Goal: Task Accomplishment & Management: Manage account settings

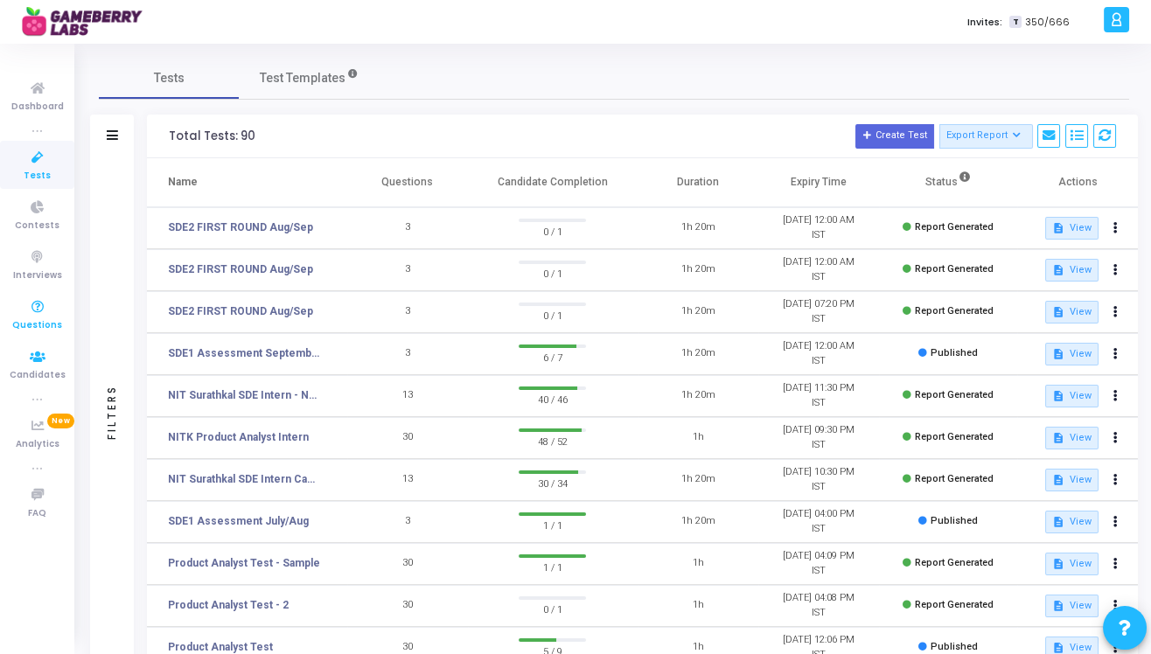
click at [53, 321] on span "Questions" at bounding box center [37, 325] width 50 height 15
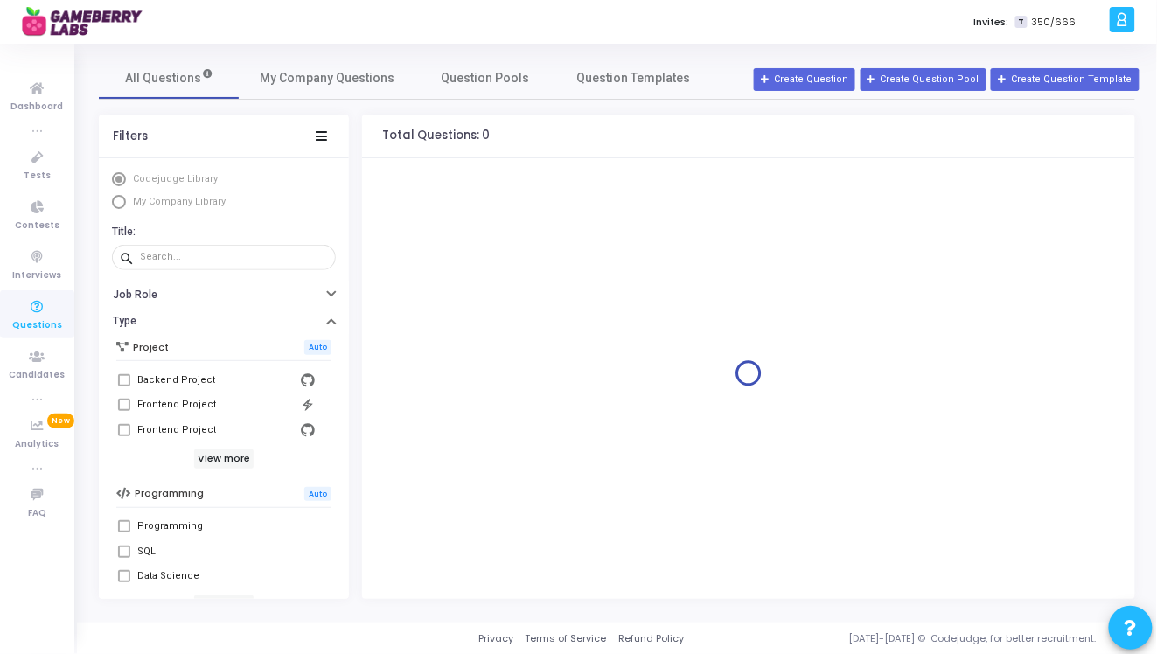
click at [136, 206] on span "My Company Library" at bounding box center [179, 201] width 93 height 11
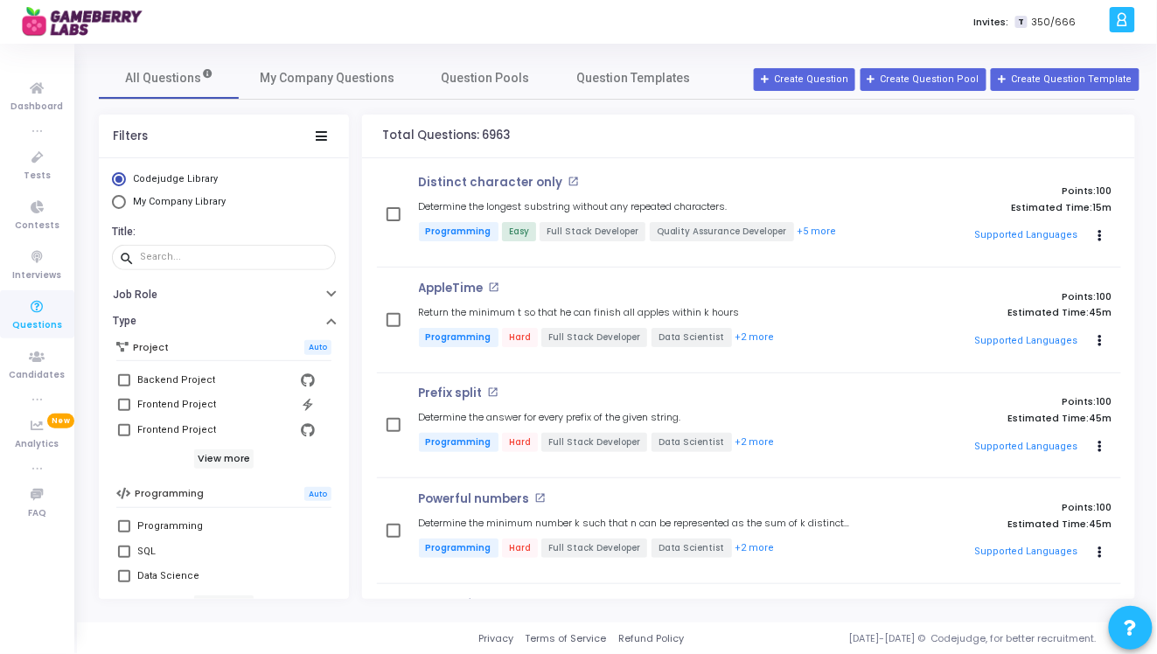
click at [122, 206] on span "Select Library" at bounding box center [119, 202] width 14 height 14
click at [122, 206] on input "My Company Library" at bounding box center [119, 202] width 14 height 14
radio input "true"
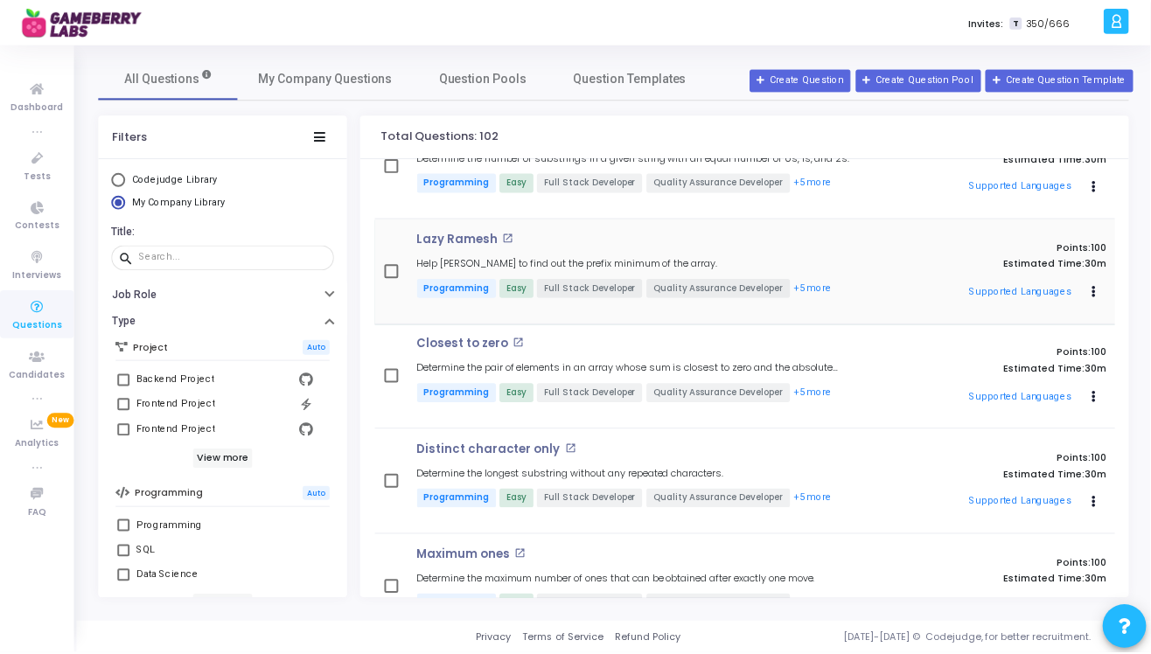
scroll to position [52, 0]
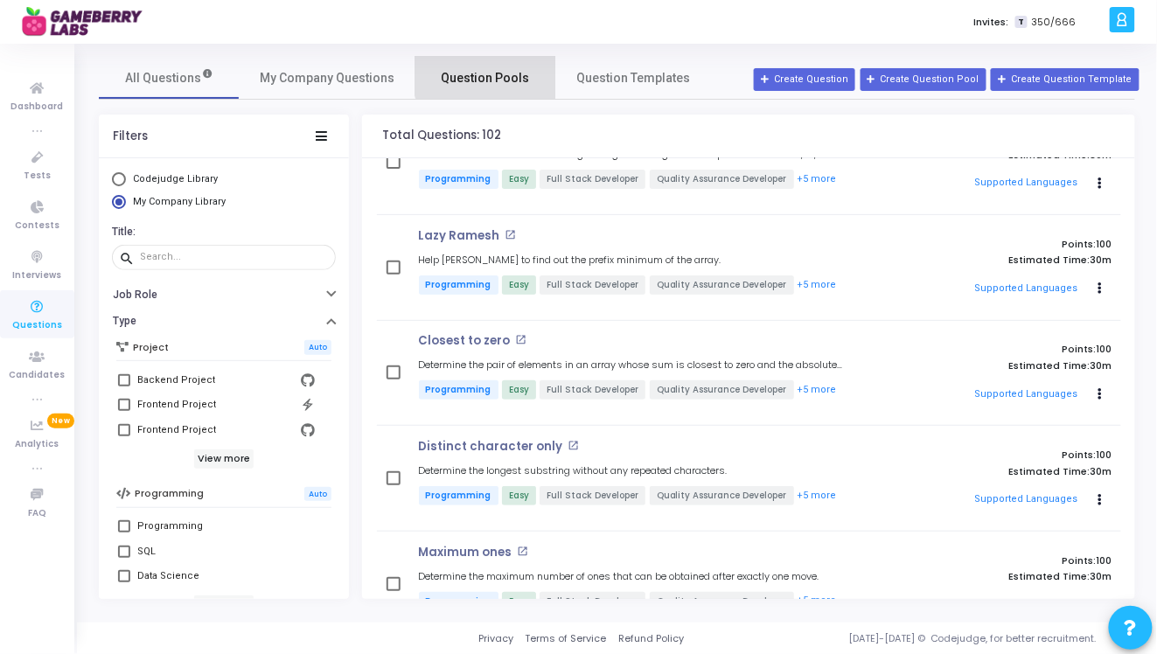
click at [496, 66] on link "Question Pools" at bounding box center [485, 78] width 140 height 42
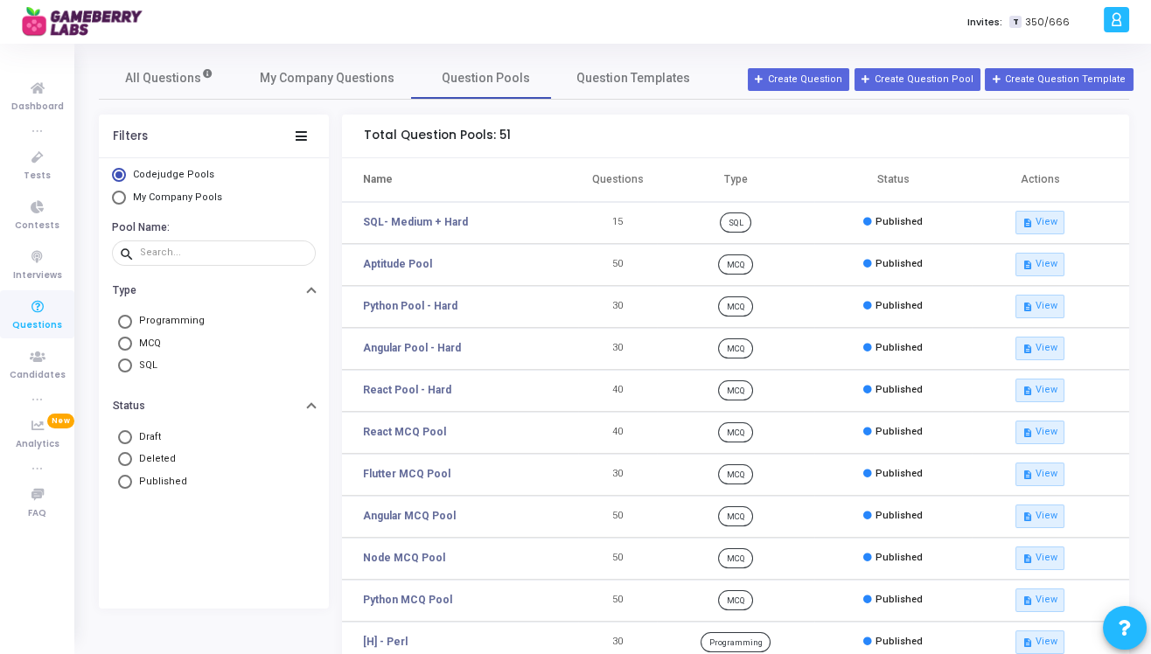
scroll to position [51, 0]
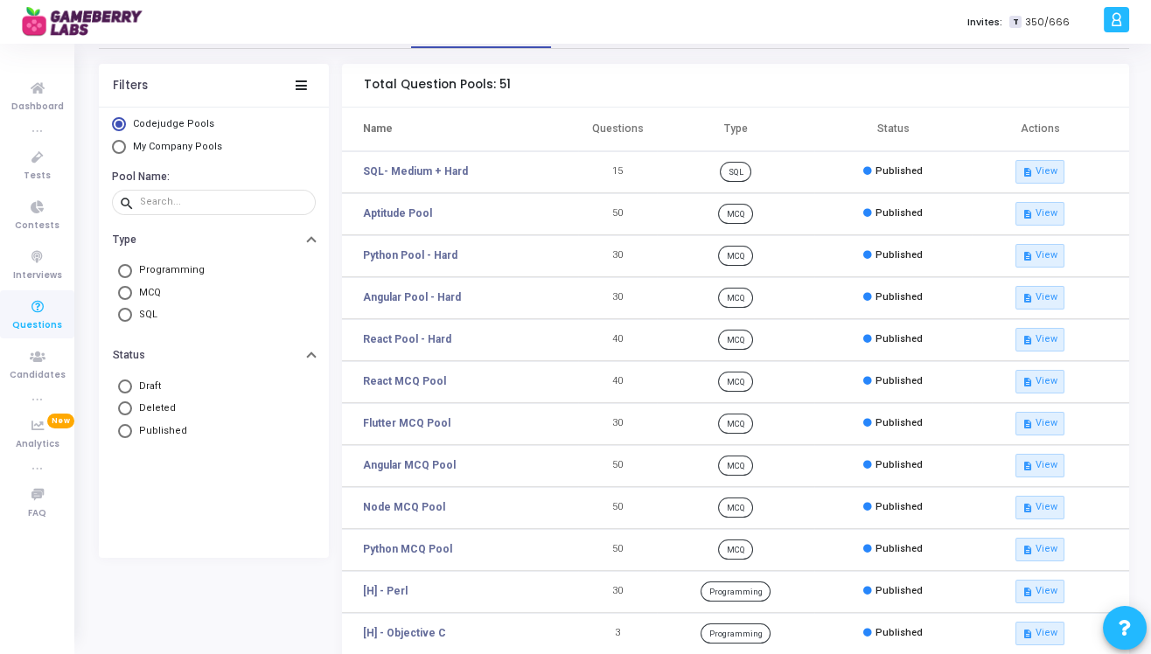
click at [185, 147] on span "My Company Pools" at bounding box center [177, 146] width 89 height 11
click at [126, 147] on input "My Company Pools" at bounding box center [119, 147] width 14 height 14
radio input "true"
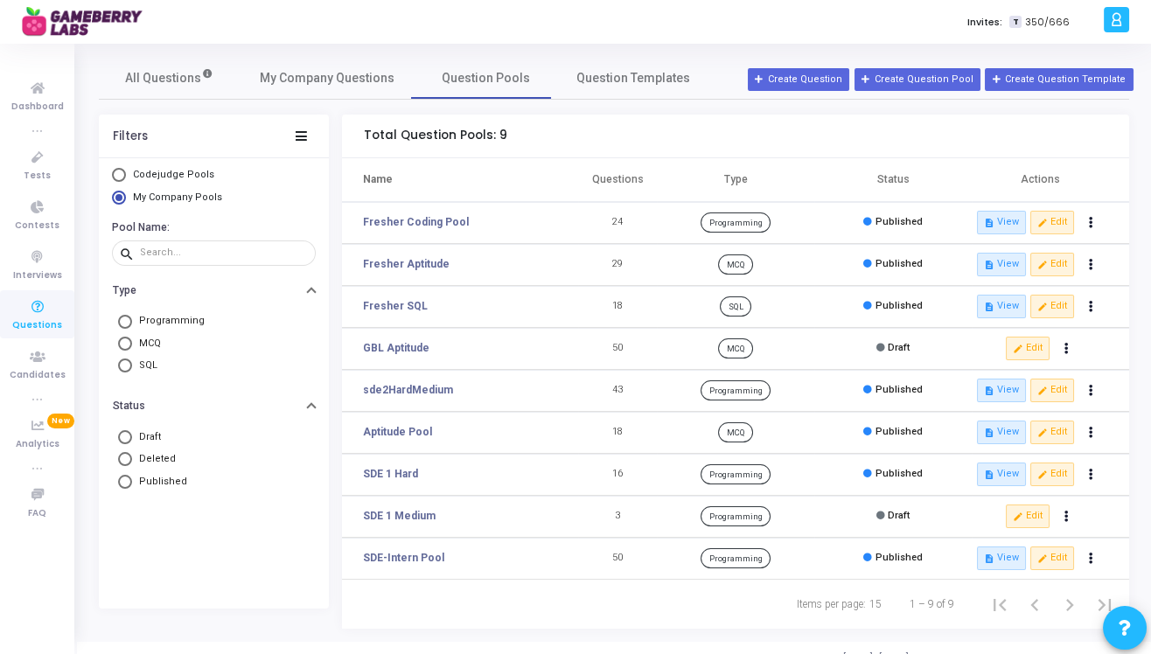
click at [726, 203] on td "Programming" at bounding box center [735, 223] width 157 height 42
click at [1045, 225] on icon "edit" at bounding box center [1042, 223] width 10 height 10
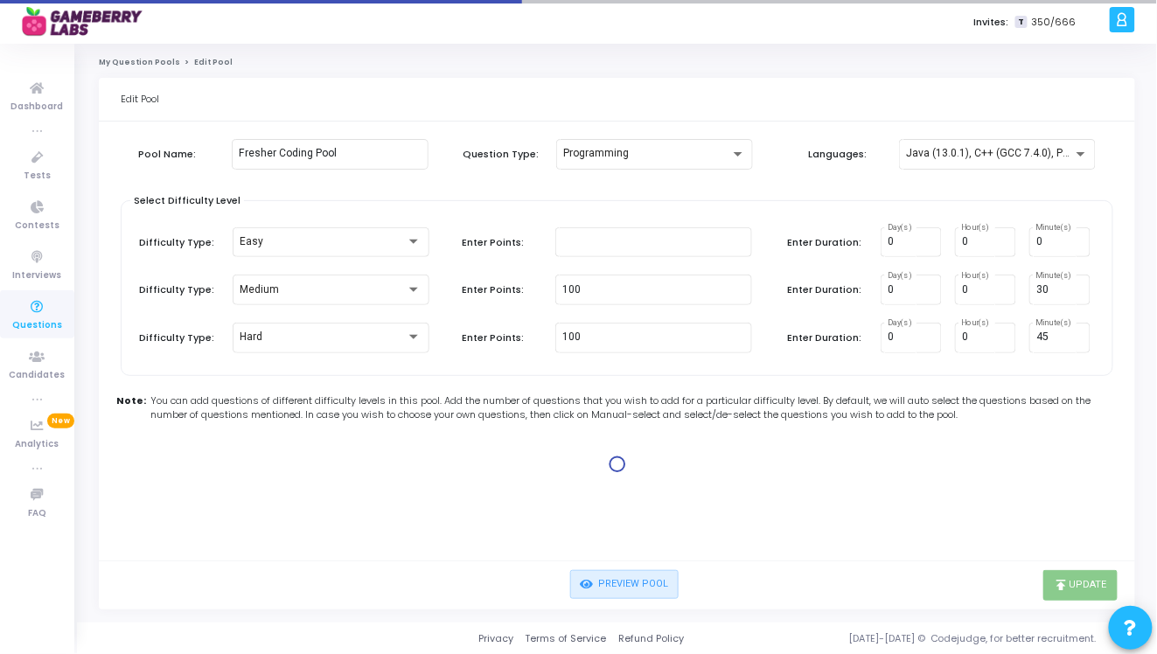
type input "100"
type input "30"
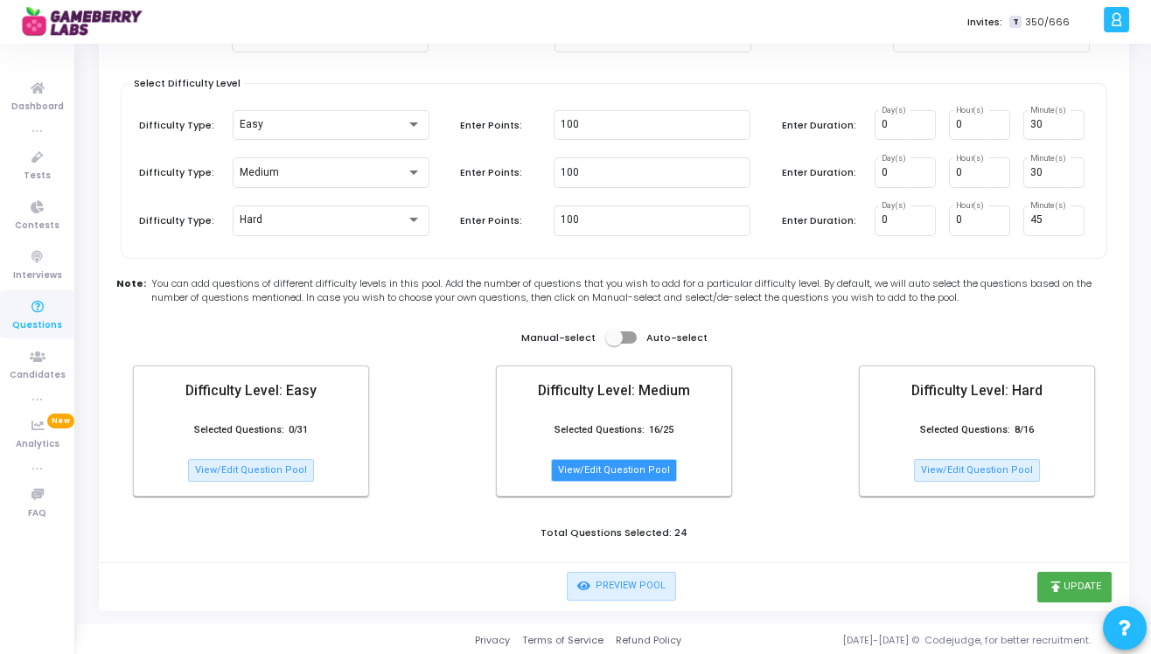
click at [576, 469] on button "View/Edit Question Pool" at bounding box center [614, 470] width 126 height 23
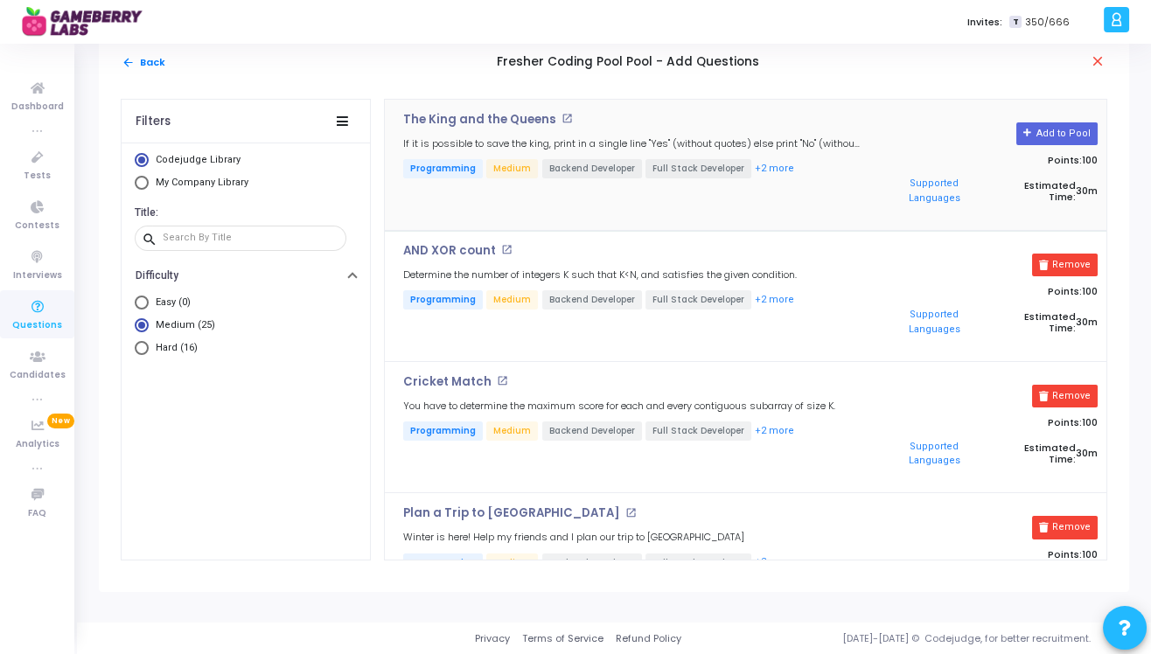
click at [774, 132] on div "The King and the Queens open_in_new If it is possible to save the king, print i…" at bounding box center [631, 164] width 475 height 103
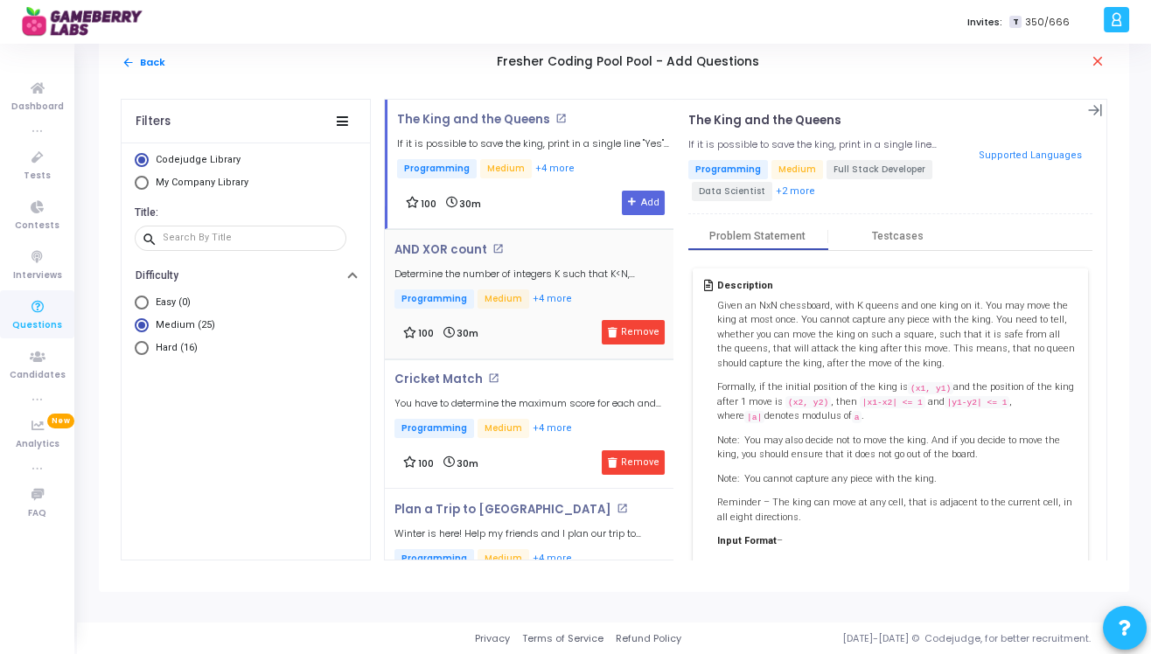
click at [533, 262] on div "AND XOR count open_in_new Determine the number of integers K such that K<N, and…" at bounding box center [533, 277] width 279 height 68
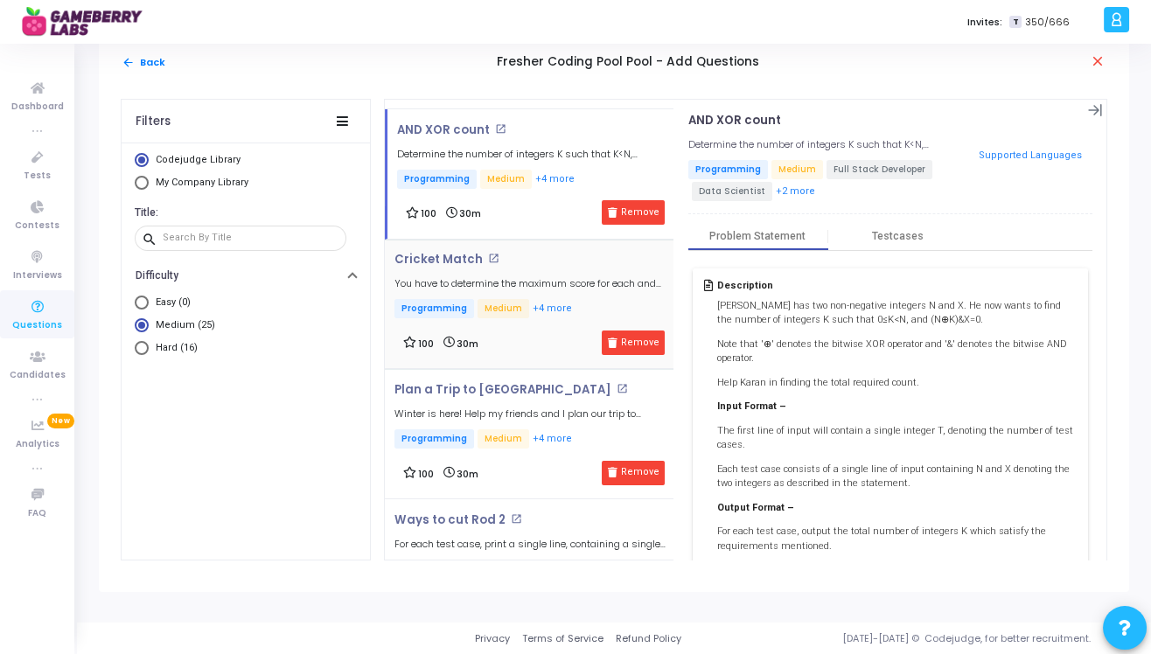
click at [532, 263] on h4 "Cricket Match open_in_new" at bounding box center [533, 260] width 279 height 14
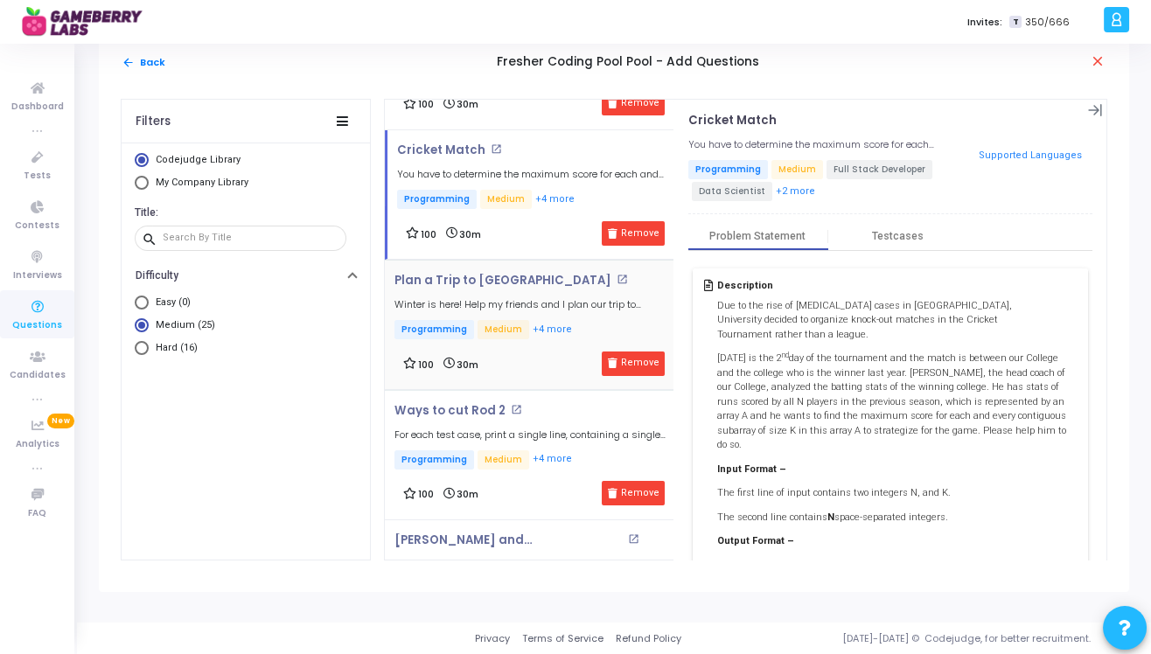
click at [537, 275] on h4 "Plan a Trip to [GEOGRAPHIC_DATA] open_in_new" at bounding box center [533, 281] width 279 height 14
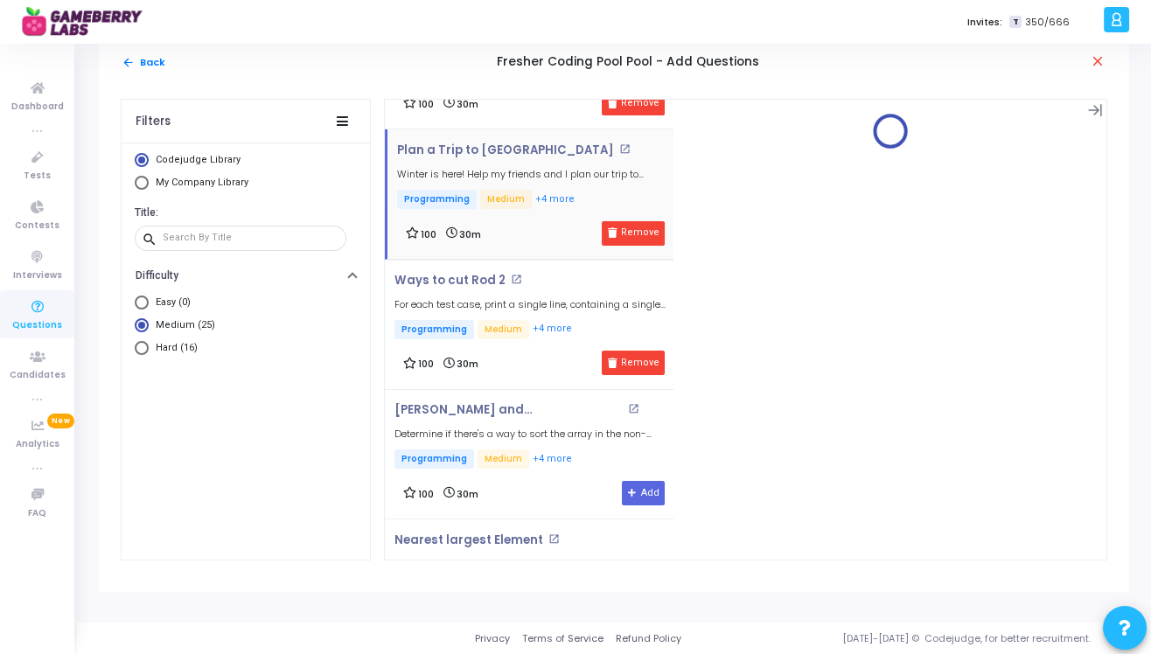
scroll to position [394, 0]
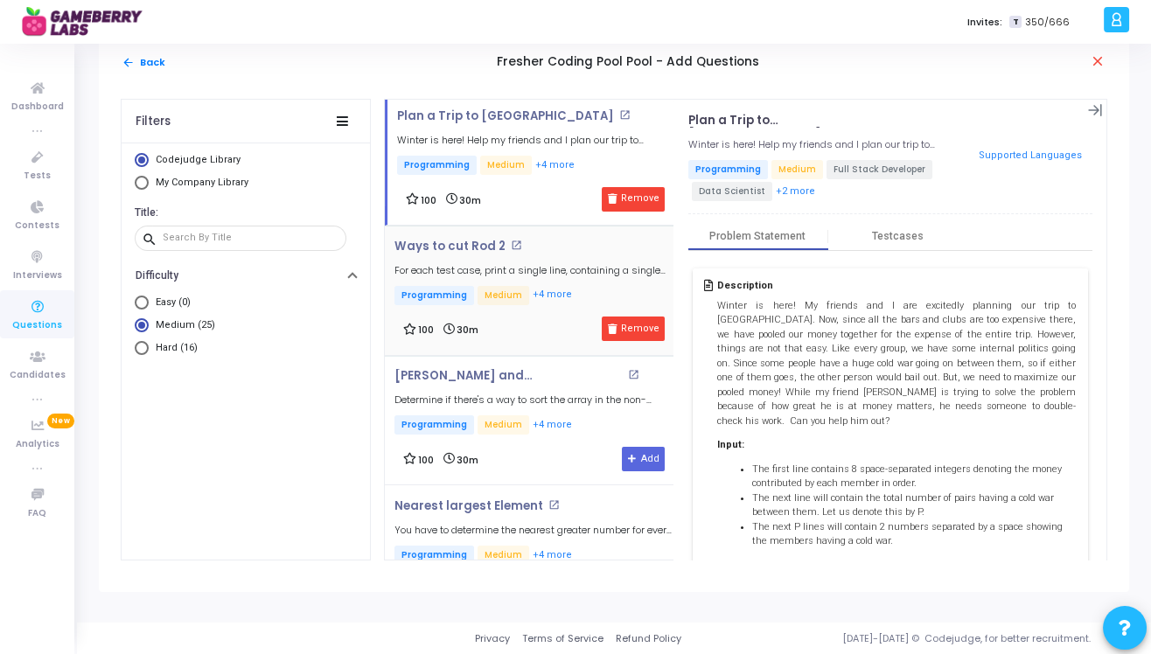
click at [541, 256] on div "Ways to cut Rod 2 open_in_new For each test case, print a single line, containi…" at bounding box center [533, 274] width 279 height 68
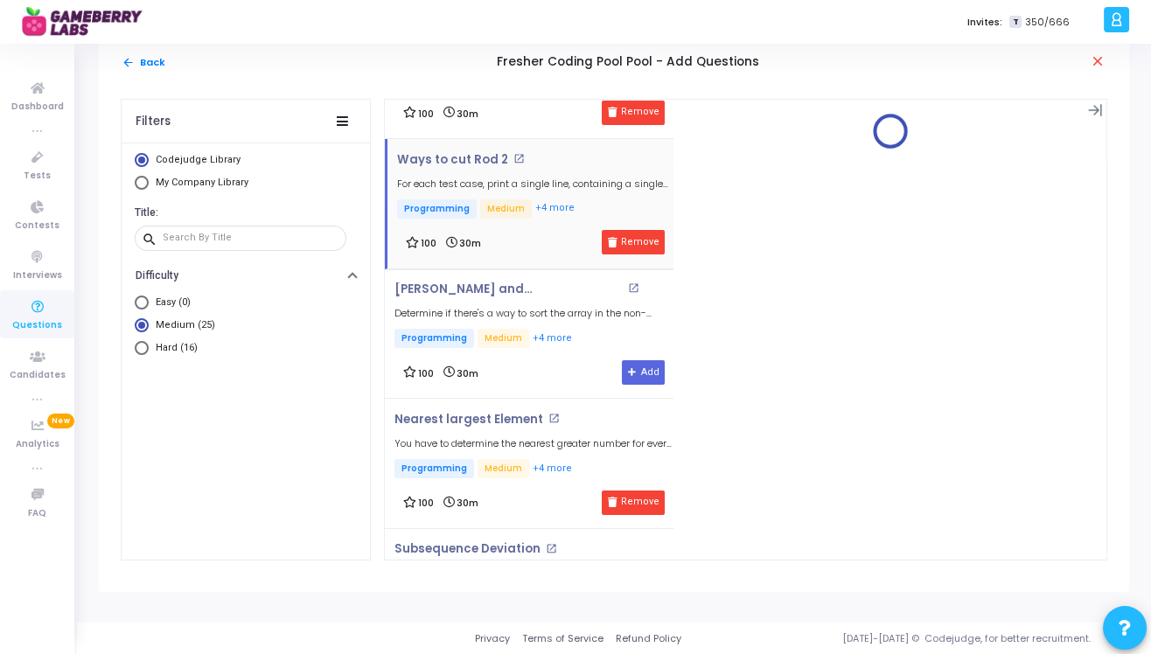
scroll to position [481, 0]
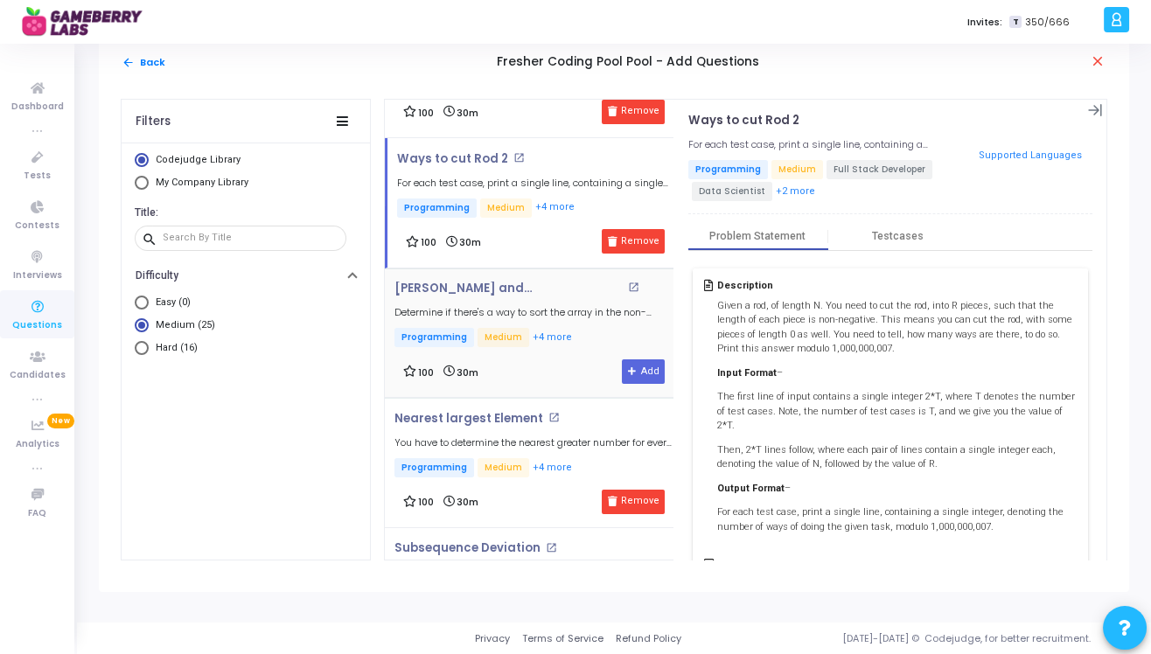
click at [547, 297] on div "Rahul and [PERSON_NAME] open_in_new Determine if there's a way to sort the arra…" at bounding box center [533, 316] width 279 height 68
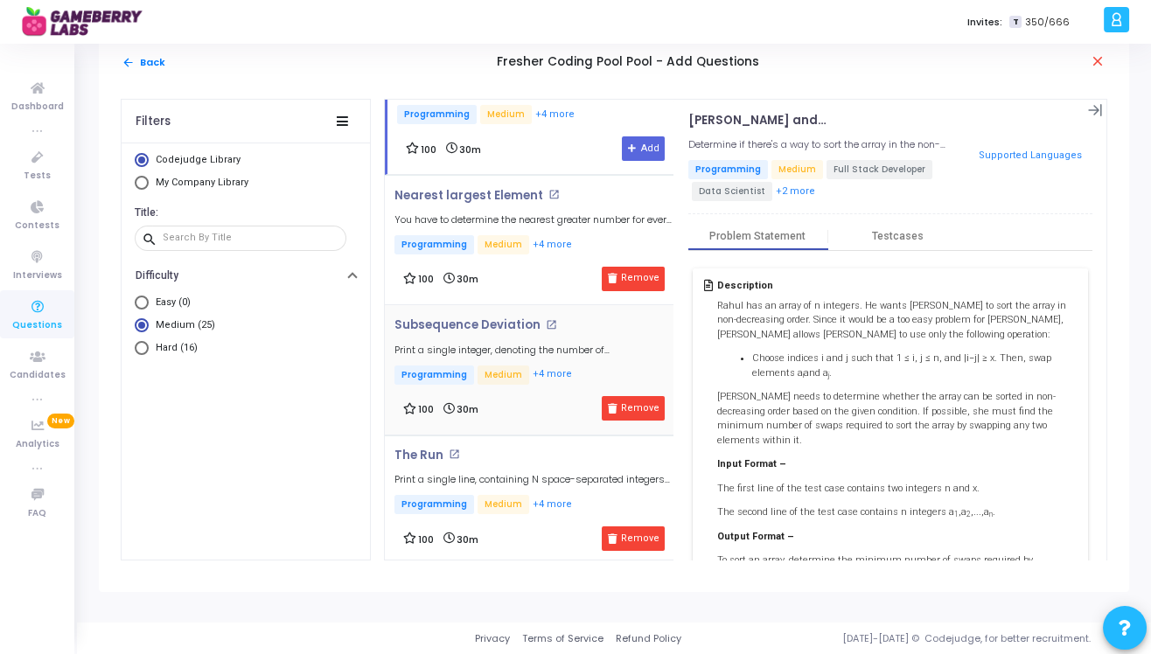
scroll to position [709, 0]
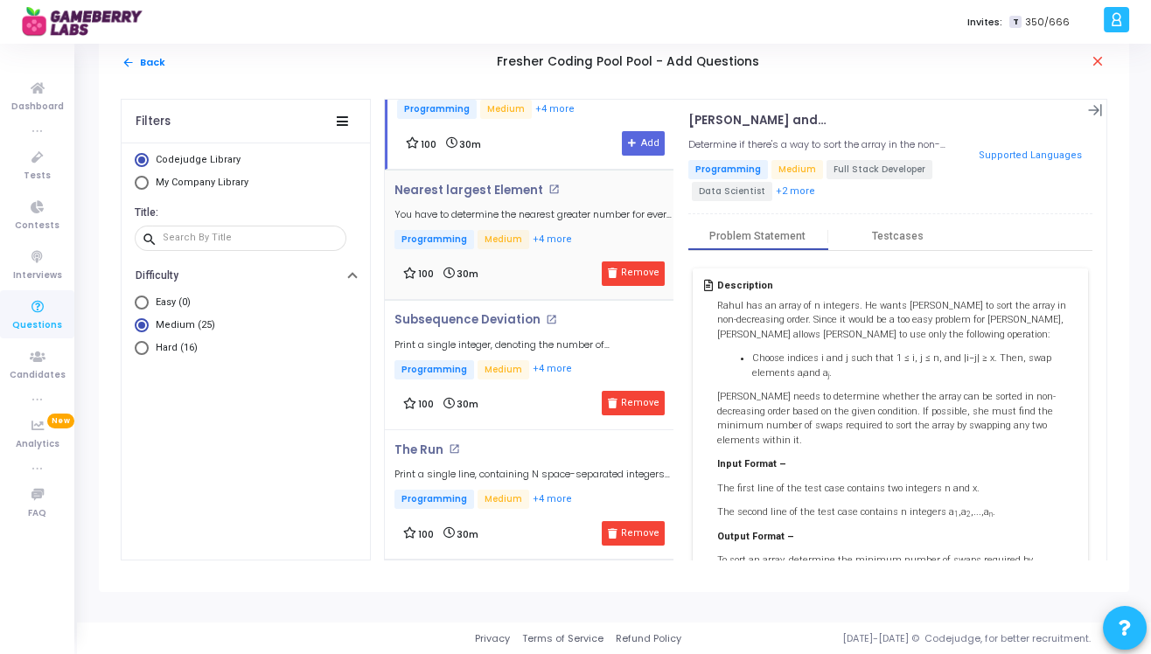
click at [577, 217] on div "Nearest largest Element open_in_new You have to determine the nearest greater n…" at bounding box center [533, 218] width 279 height 68
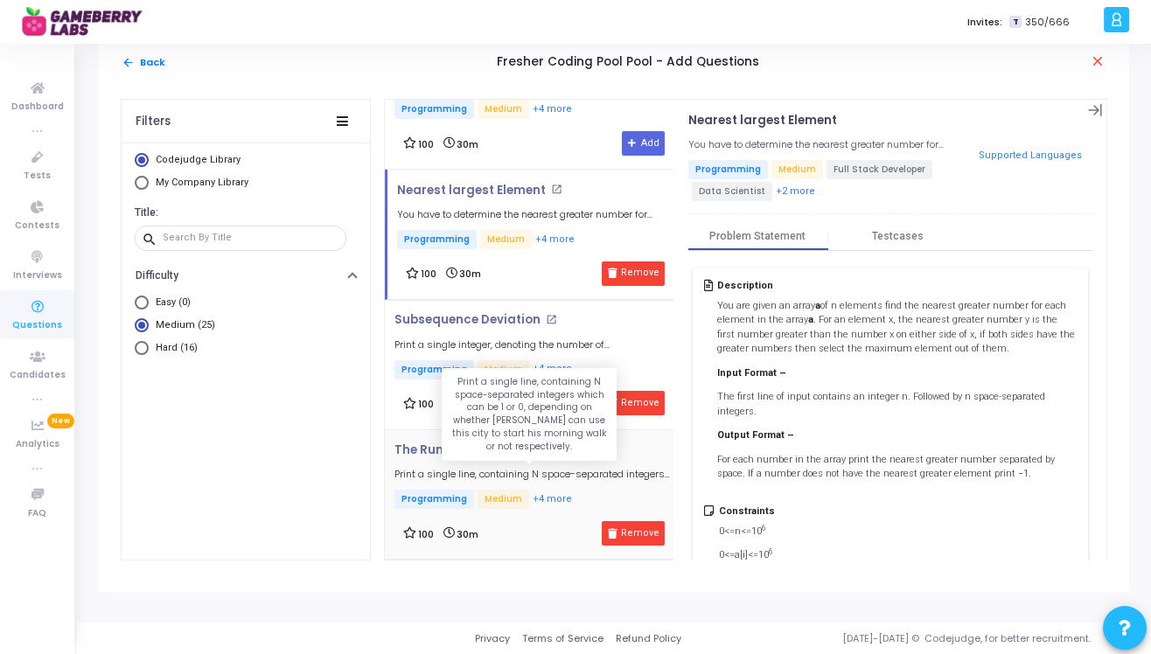
click at [507, 469] on h5 "Print a single line, containing N space-separated integers which can be 1 or 0,…" at bounding box center [533, 474] width 279 height 11
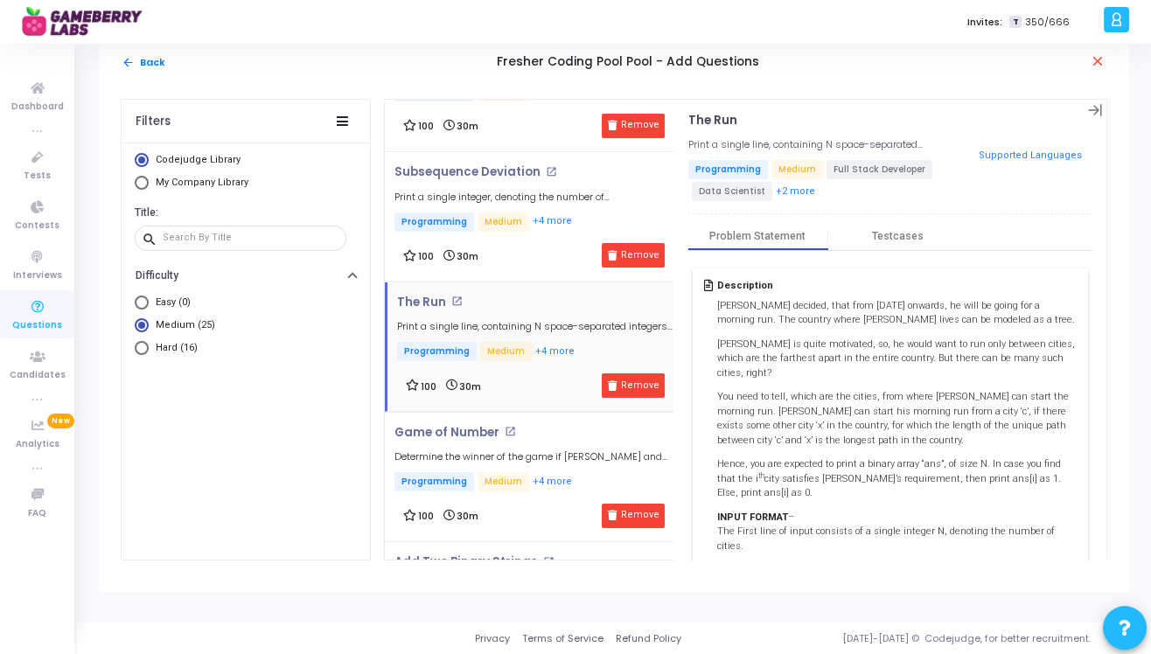
scroll to position [863, 0]
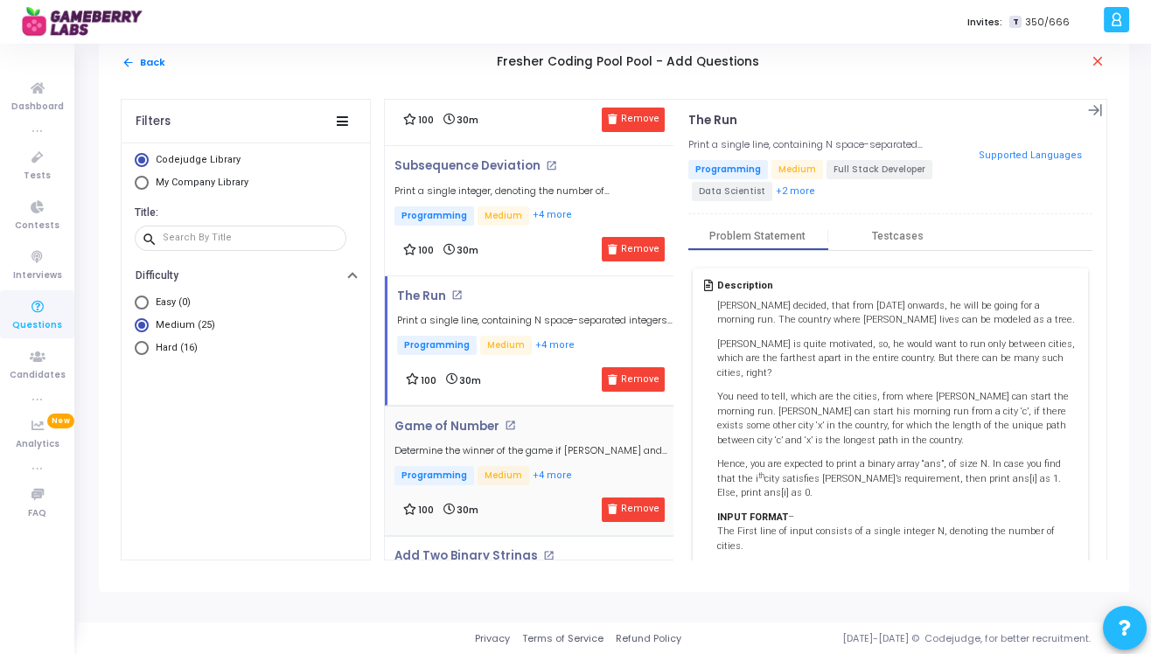
click at [534, 420] on h4 "Game of Number open_in_new" at bounding box center [533, 427] width 279 height 14
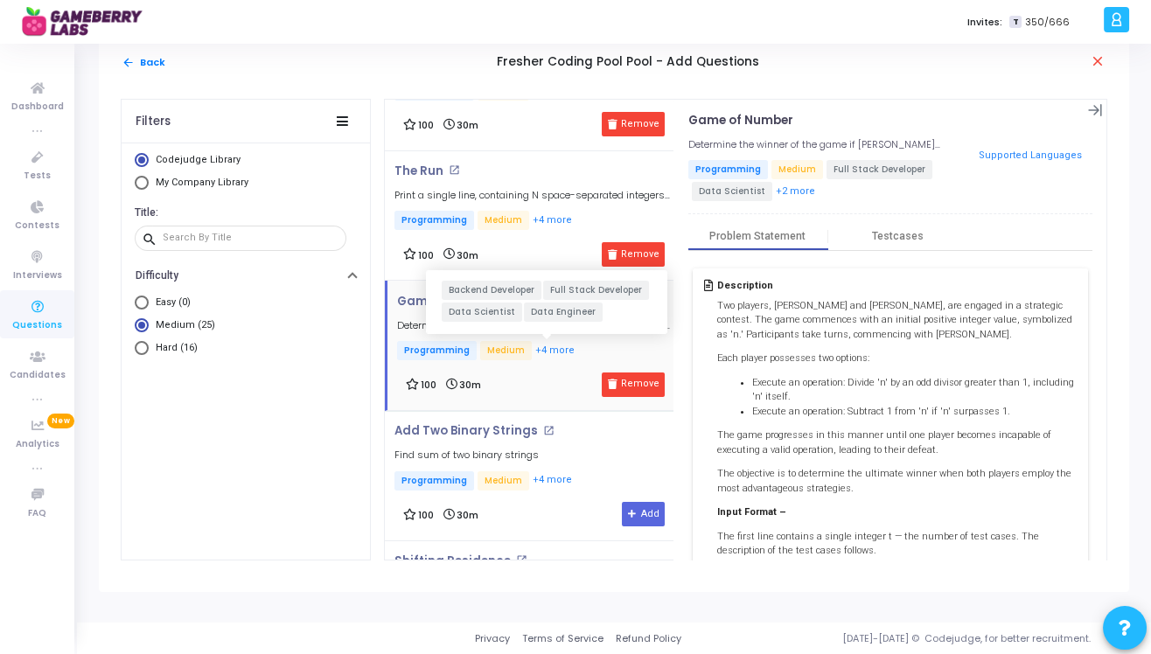
scroll to position [988, 0]
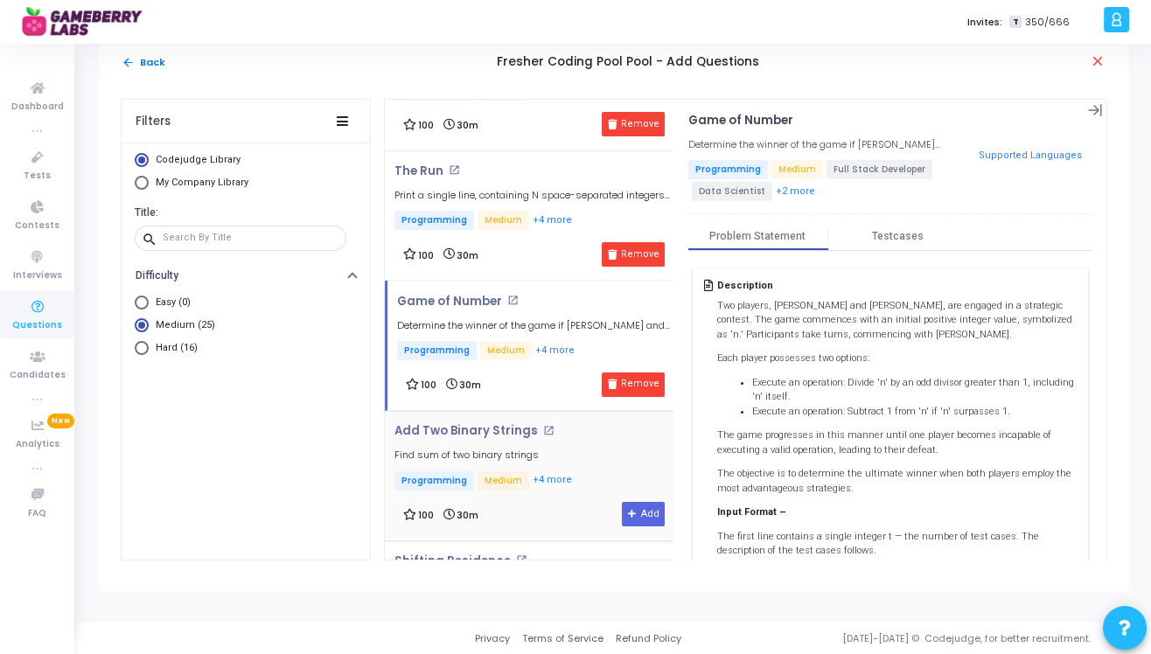
click at [539, 438] on div "Add Two Binary Strings open_in_new Find sum of two binary strings Programming M…" at bounding box center [483, 458] width 178 height 68
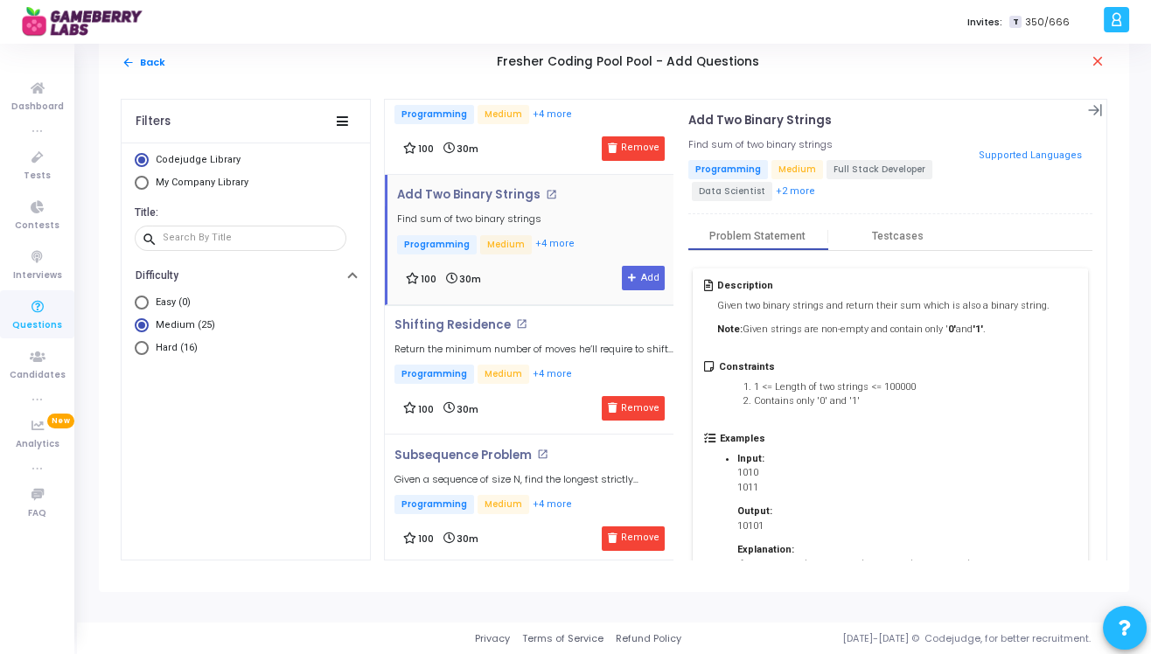
scroll to position [1299, 0]
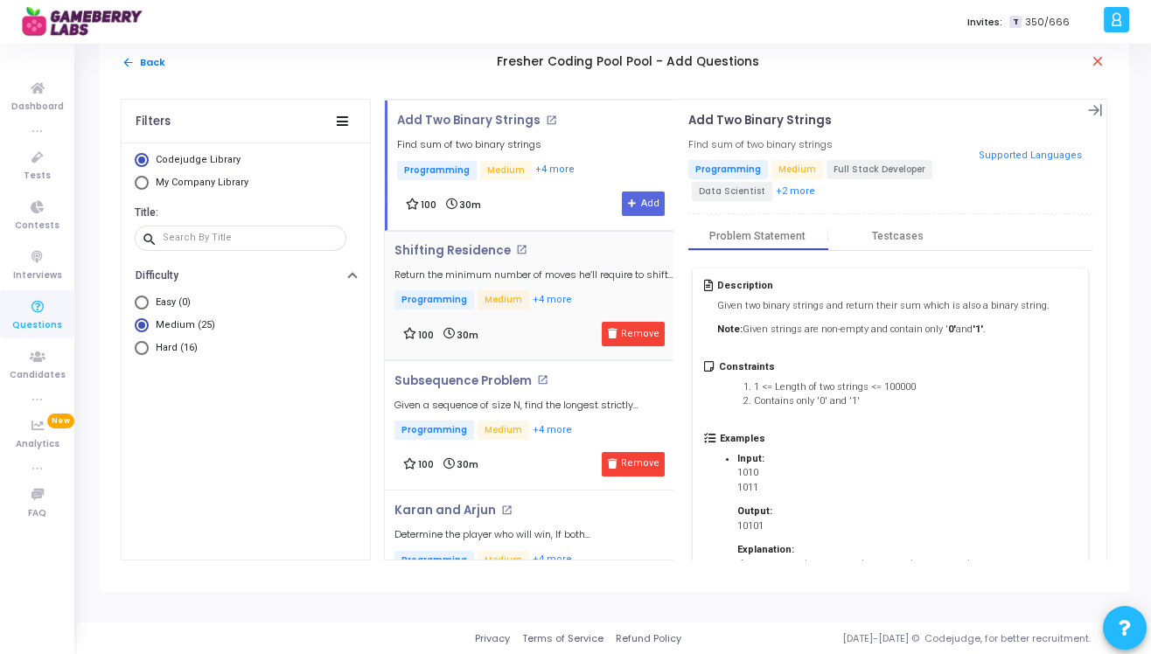
click at [551, 253] on div "Shifting Residence open_in_new Return the minimum number of moves he’ll require…" at bounding box center [533, 278] width 279 height 68
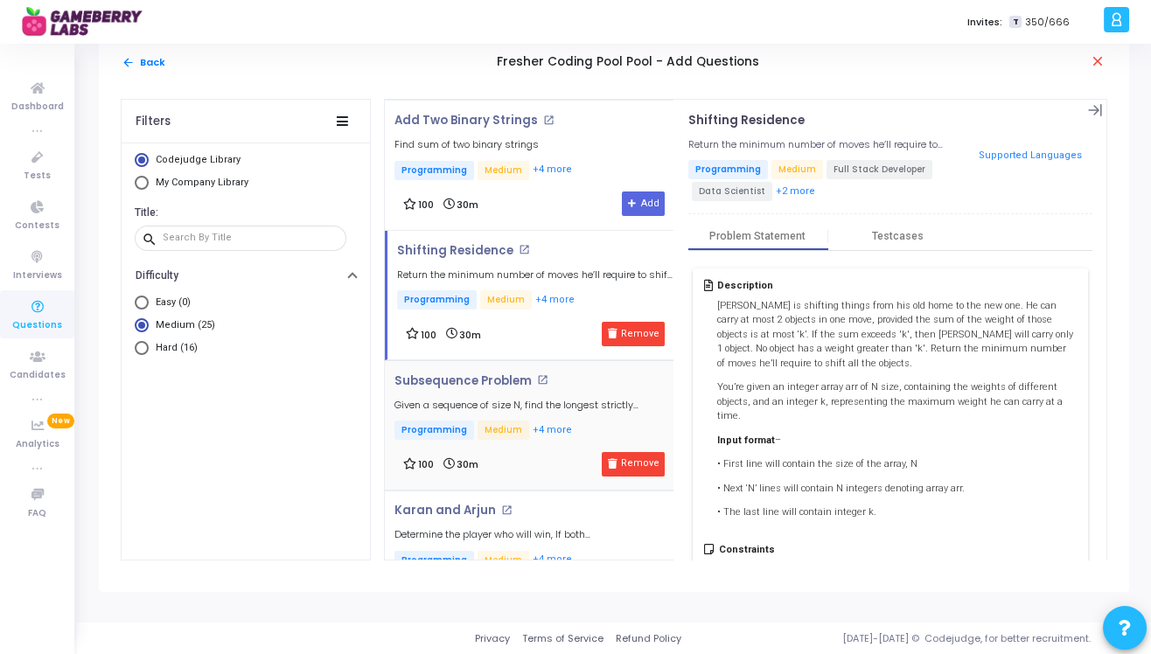
click at [510, 381] on div "Subsequence Problem open_in_new Given a sequence of size N, find the longest st…" at bounding box center [533, 408] width 279 height 68
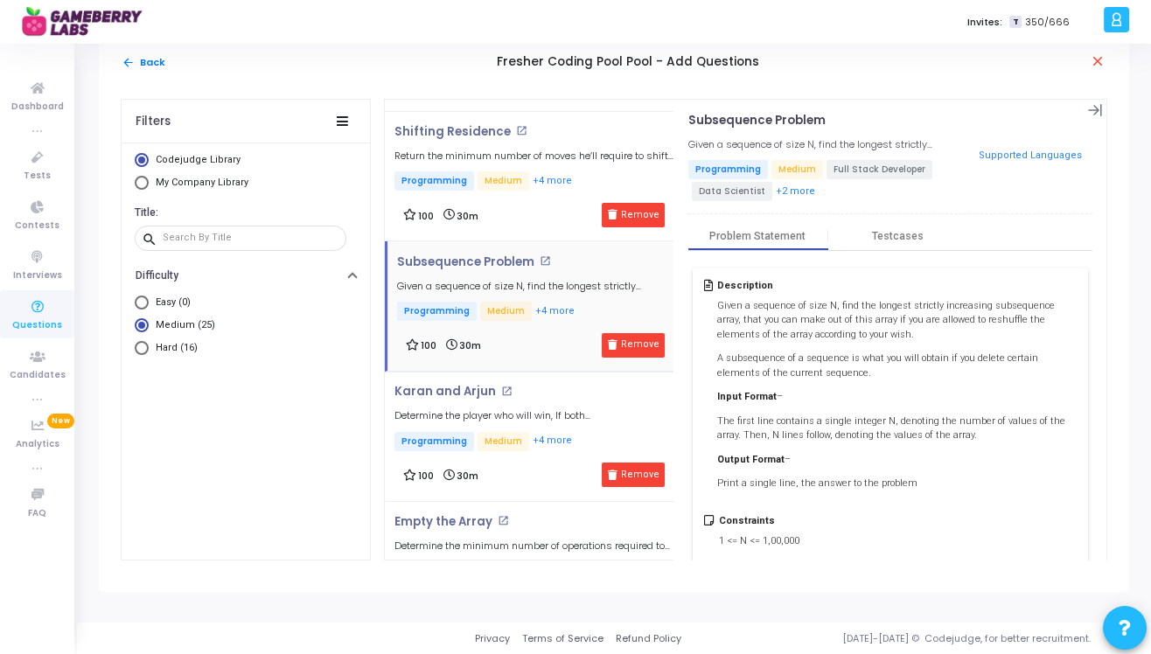
scroll to position [1444, 0]
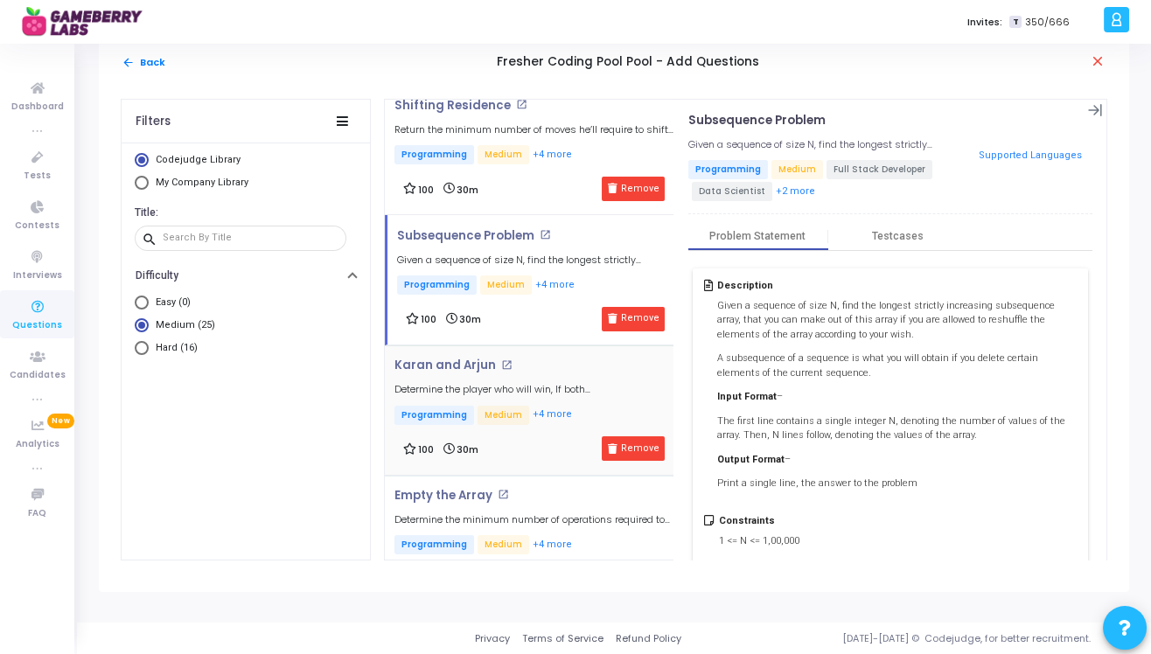
click at [520, 384] on h5 "Determine the player who will win, If both [PERSON_NAME] and [PERSON_NAME] play…" at bounding box center [533, 389] width 279 height 11
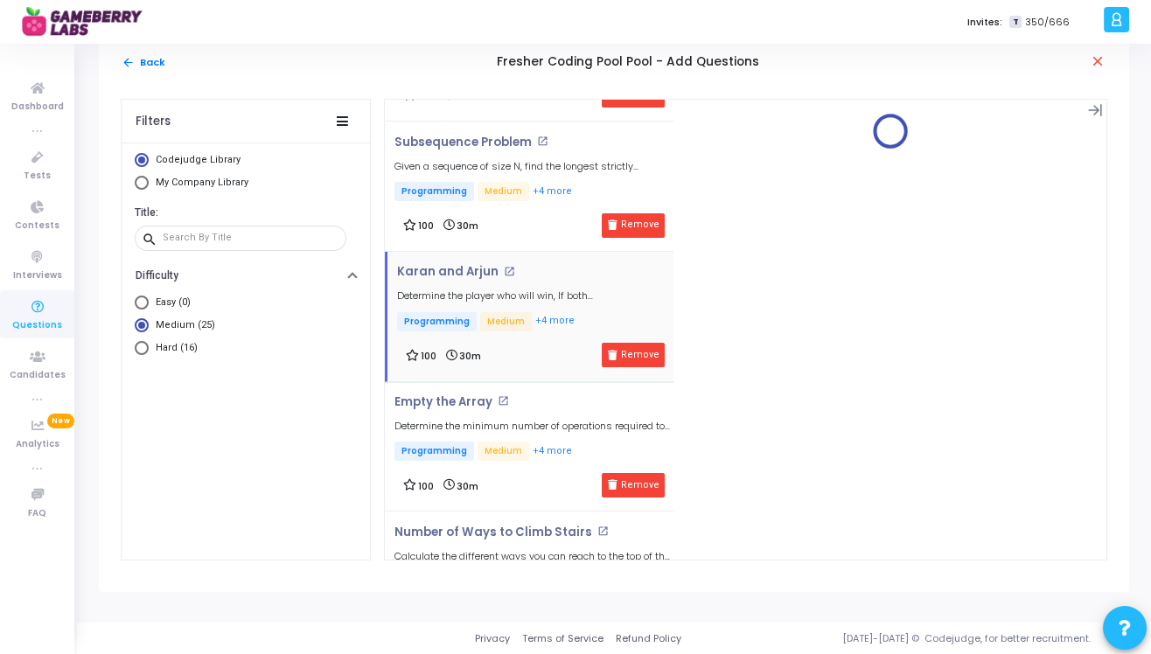
scroll to position [1542, 0]
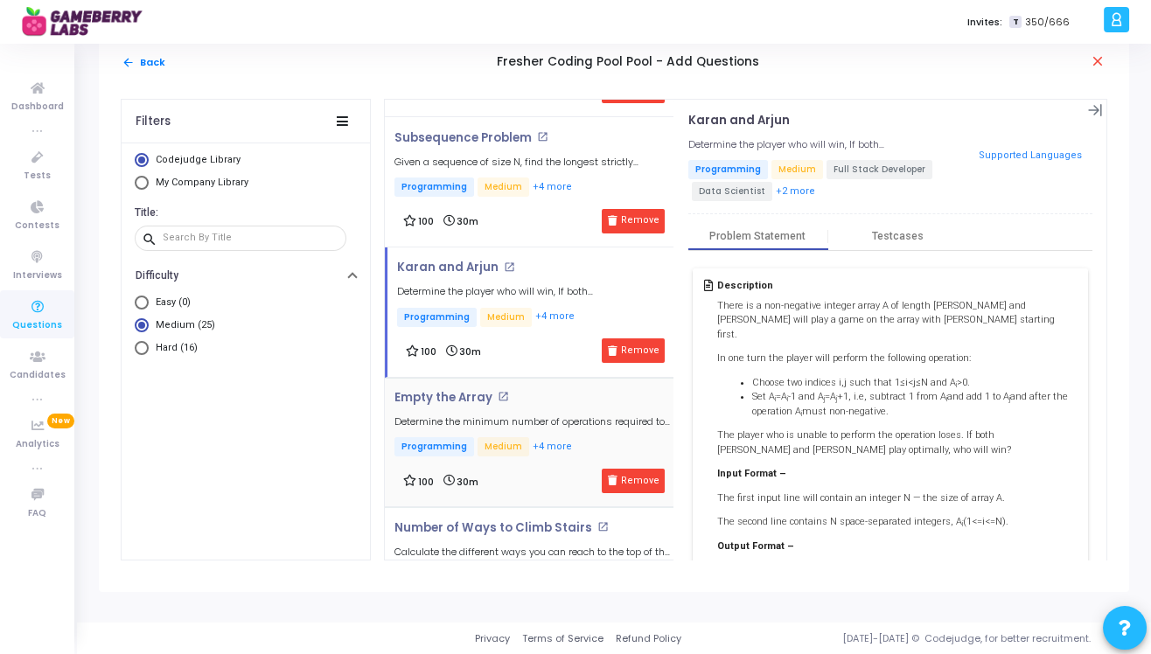
click at [524, 406] on div "Empty the Array open_in_new Determine the minimum number of operations required…" at bounding box center [533, 425] width 279 height 68
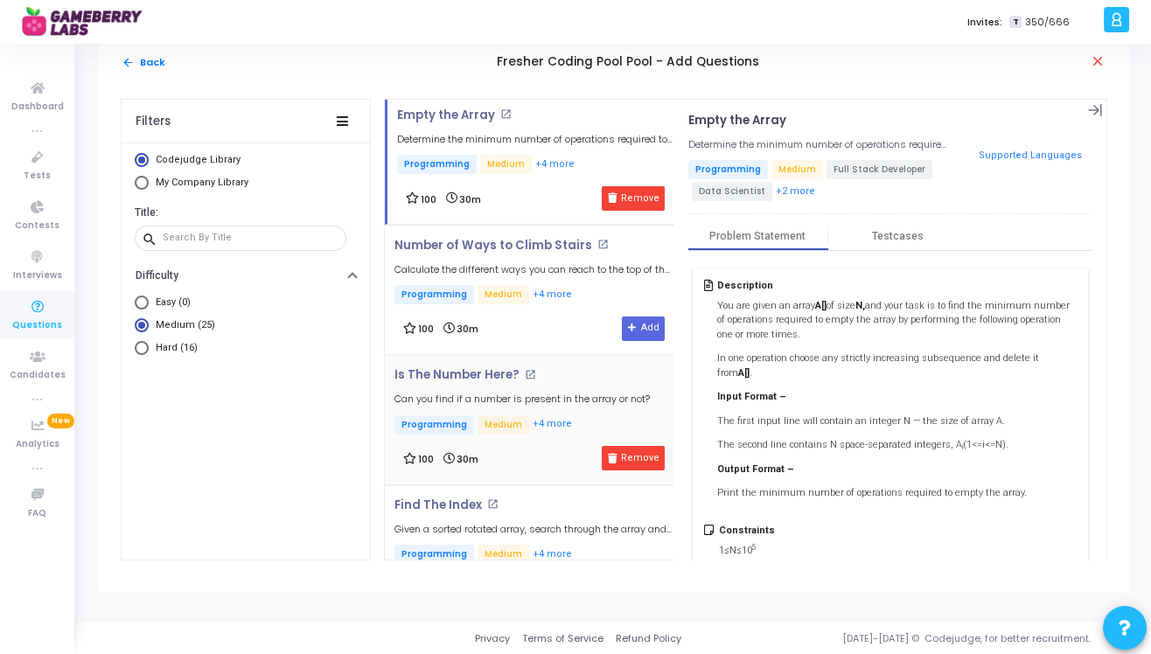
scroll to position [1854, 0]
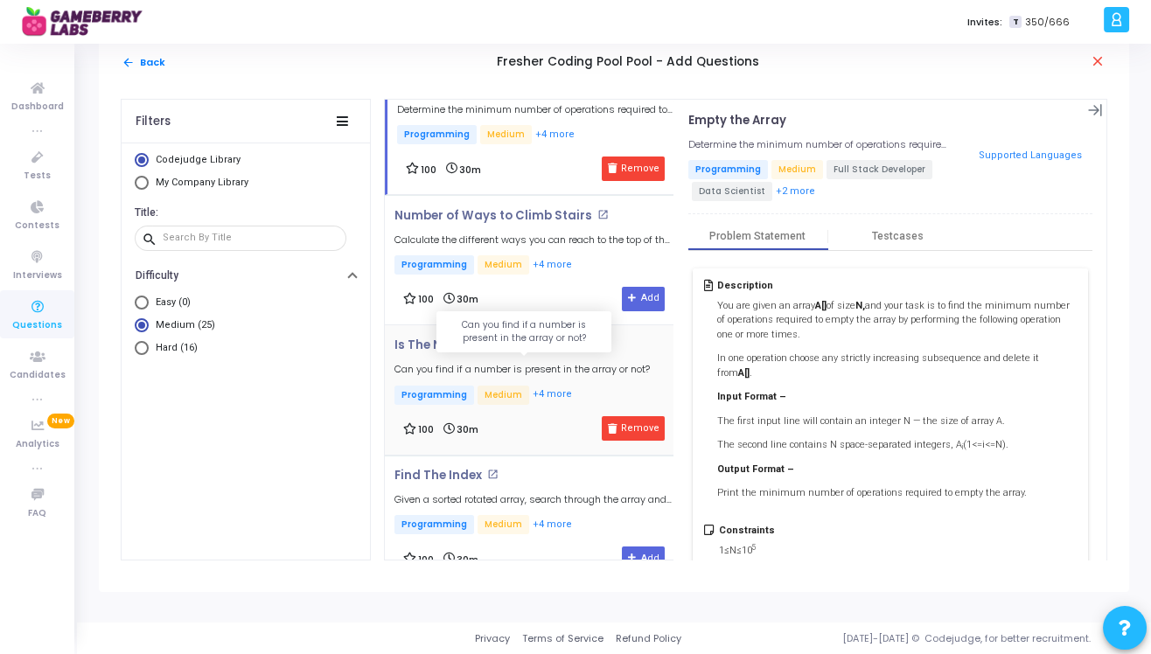
click at [560, 364] on h5 "Can you find if a number is present in the array or not?" at bounding box center [521, 369] width 255 height 11
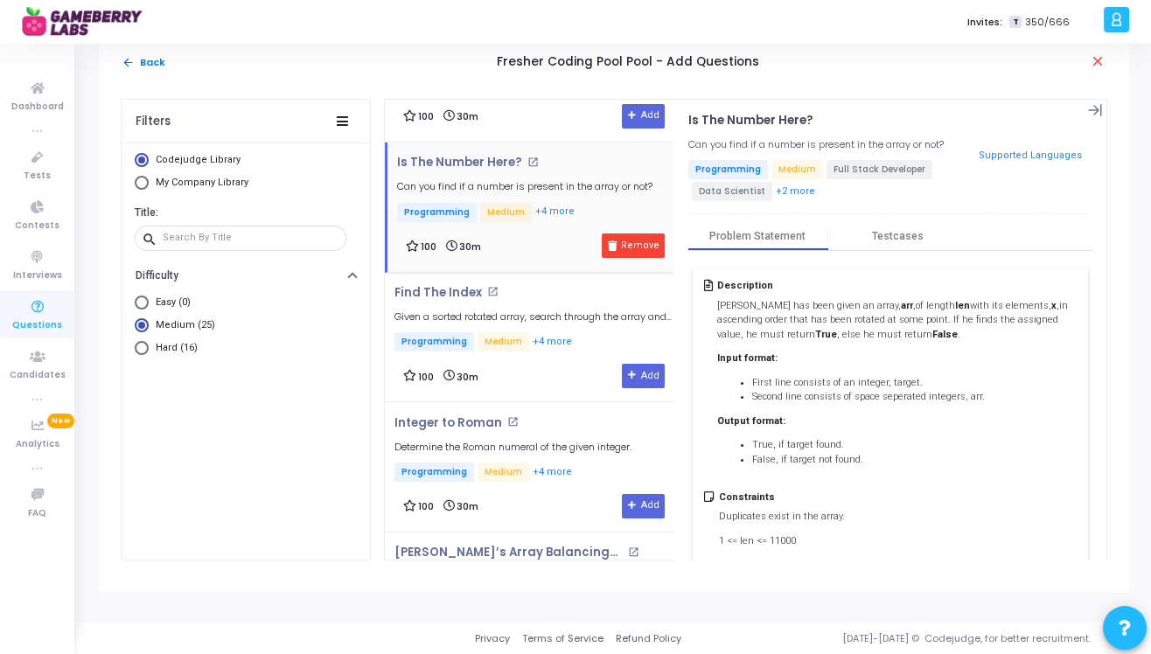
scroll to position [2044, 0]
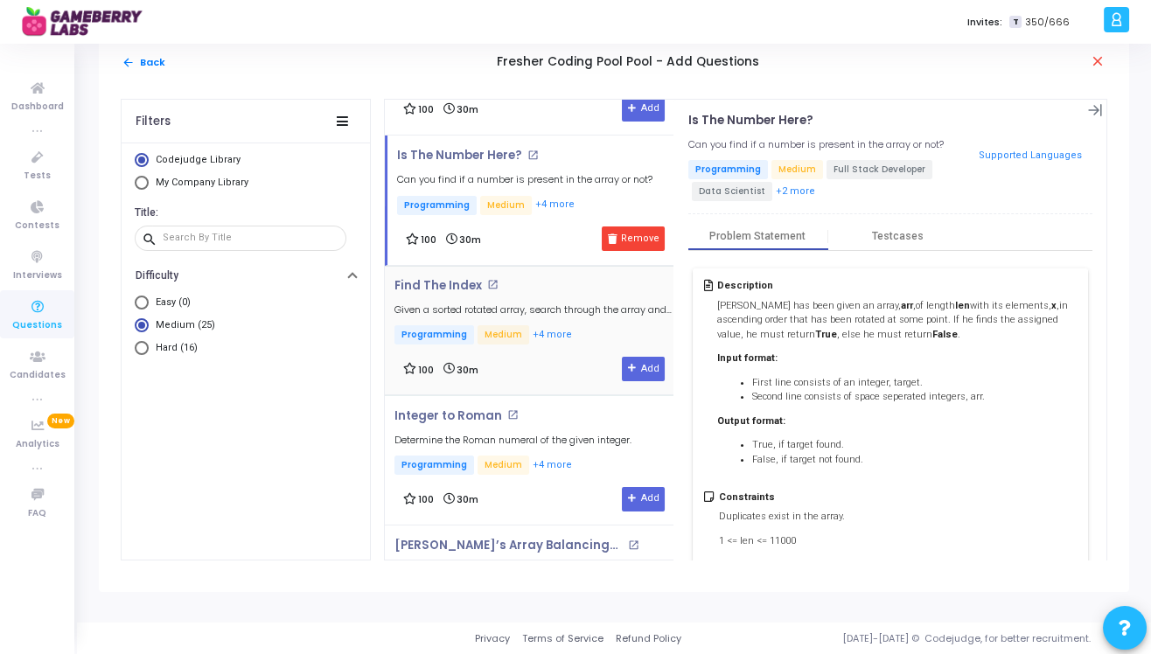
click at [562, 358] on div "100 30m Add" at bounding box center [534, 369] width 262 height 24
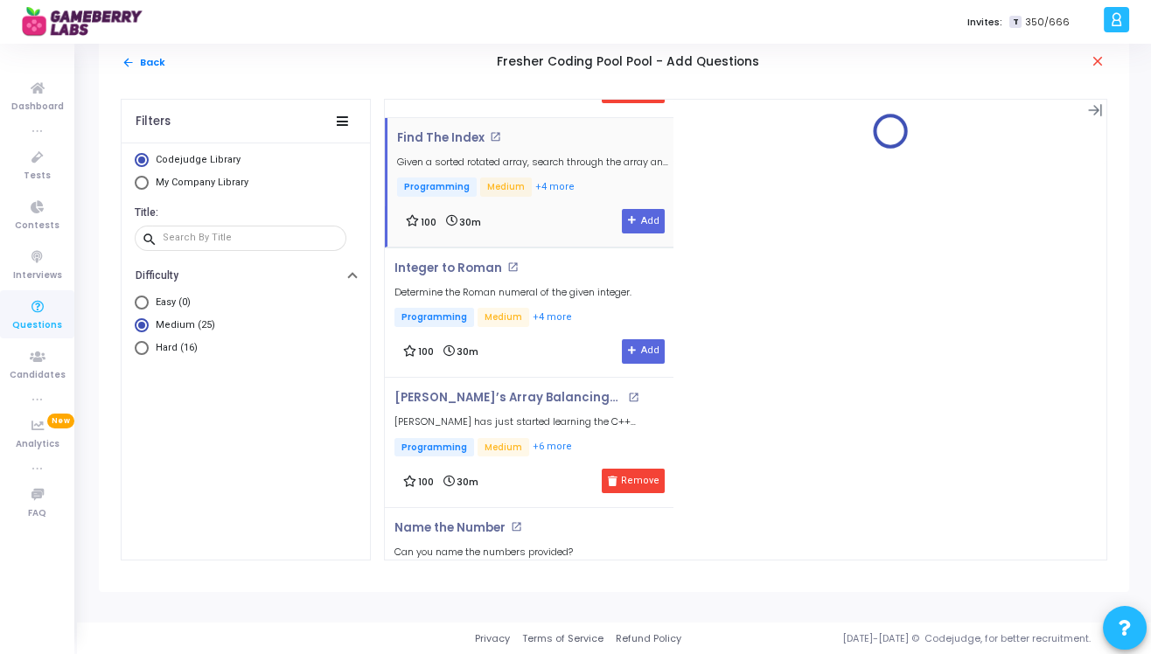
scroll to position [2204, 0]
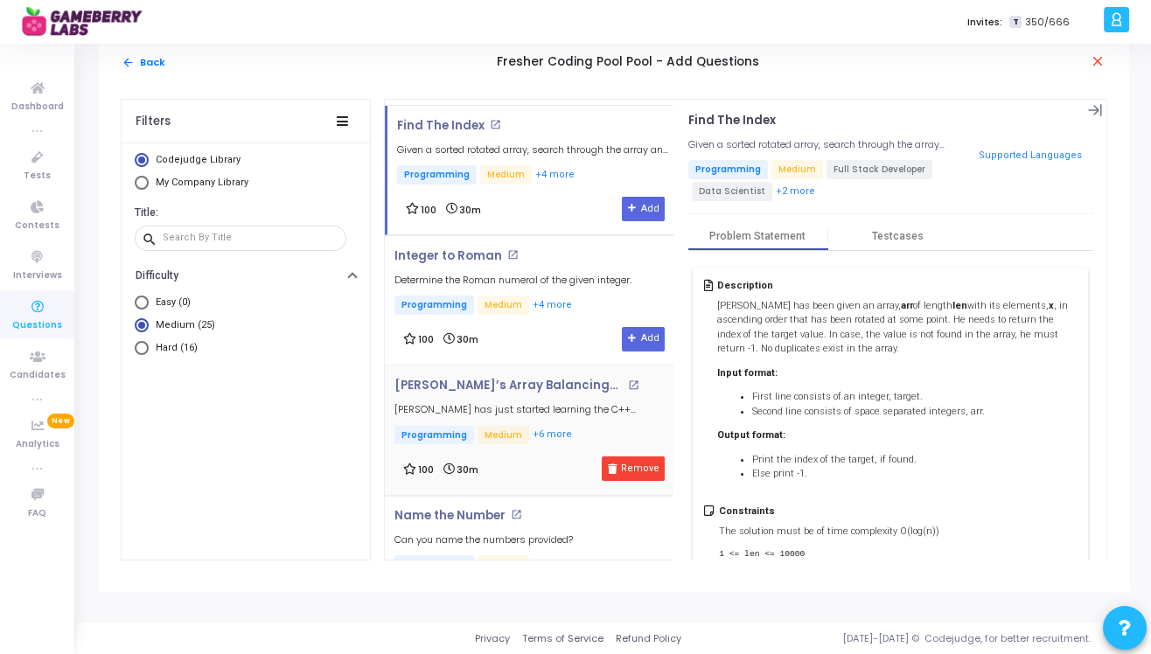
click at [541, 457] on div "100 30m Remove" at bounding box center [534, 469] width 262 height 24
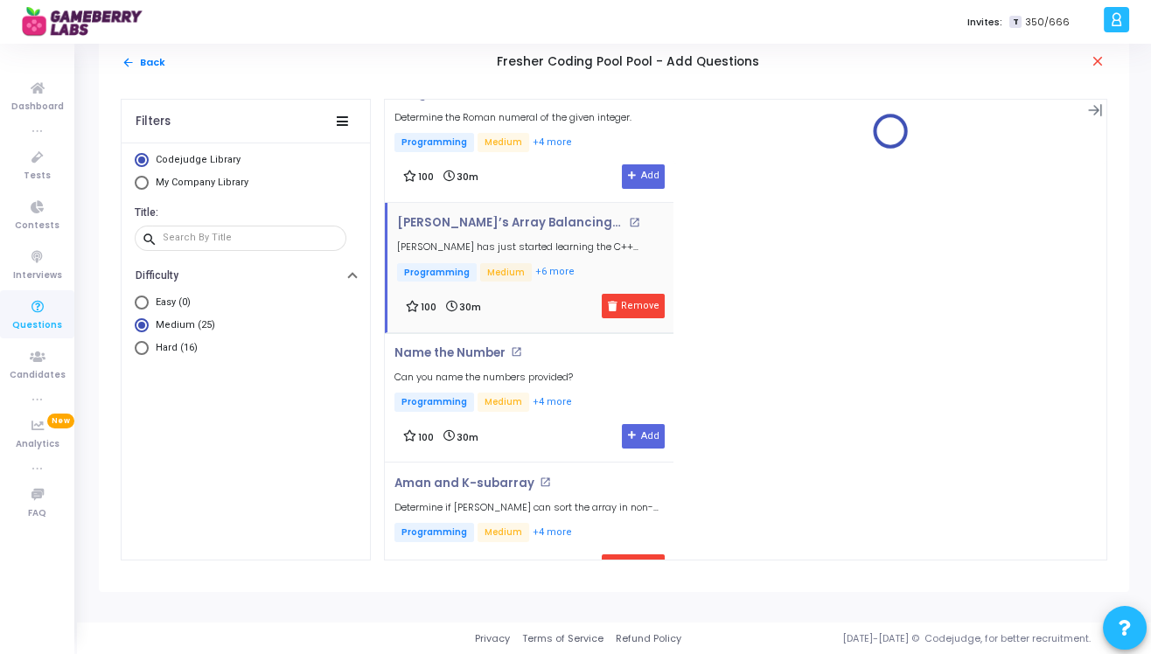
scroll to position [2384, 0]
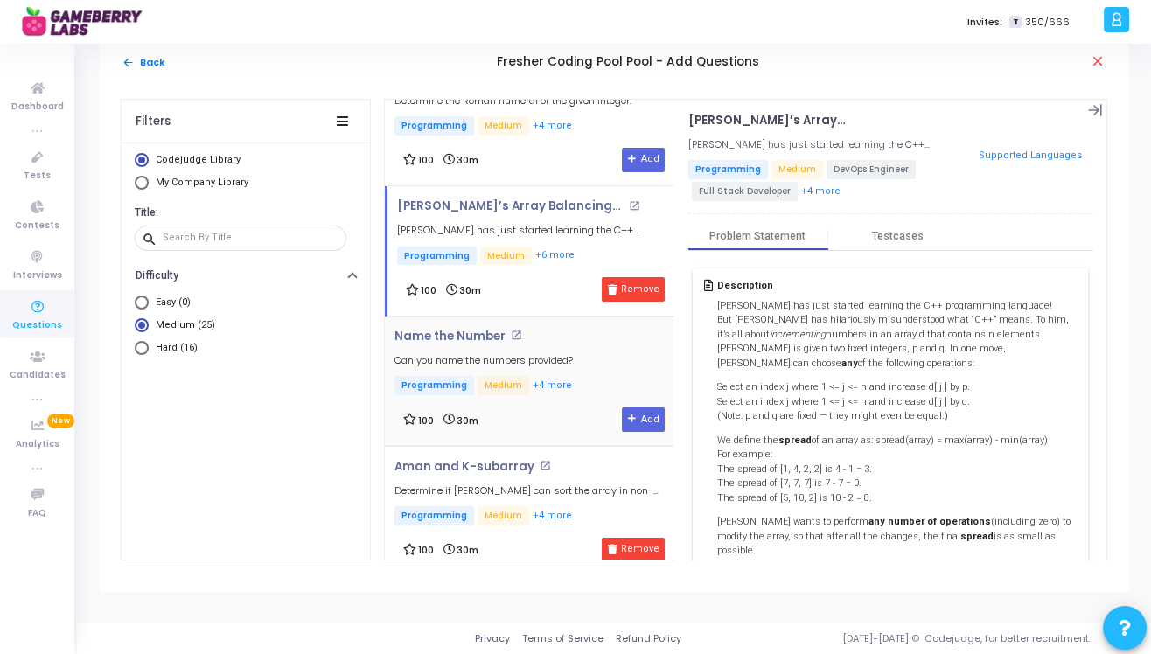
click at [548, 408] on div "100 30m Add" at bounding box center [534, 420] width 262 height 24
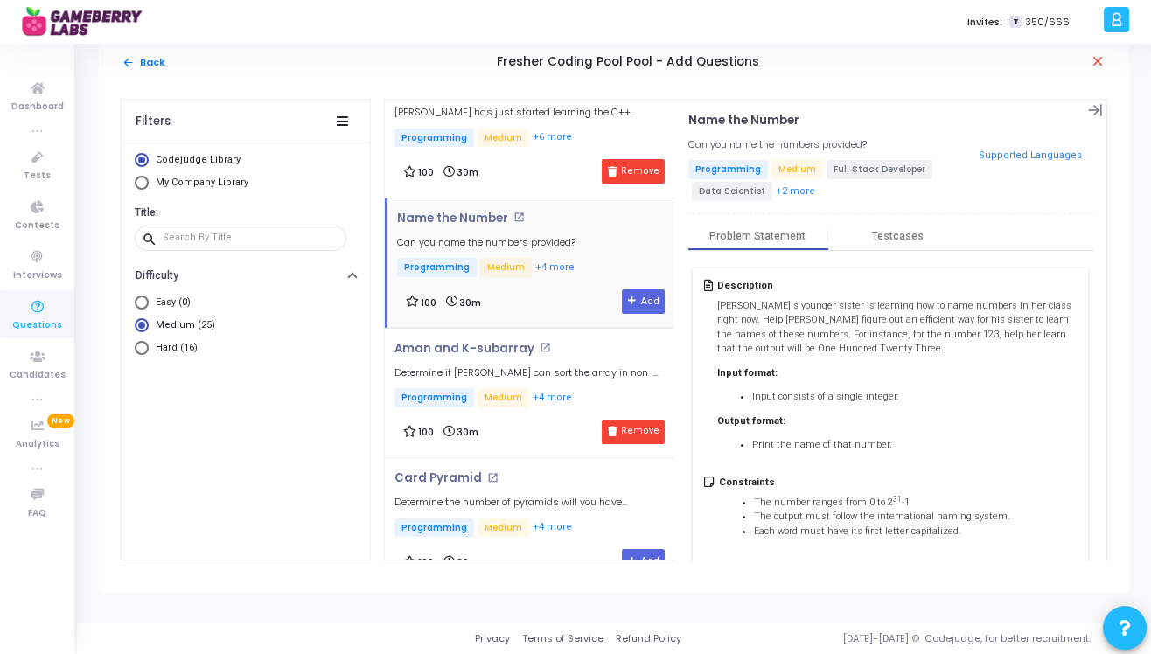
scroll to position [2520, 0]
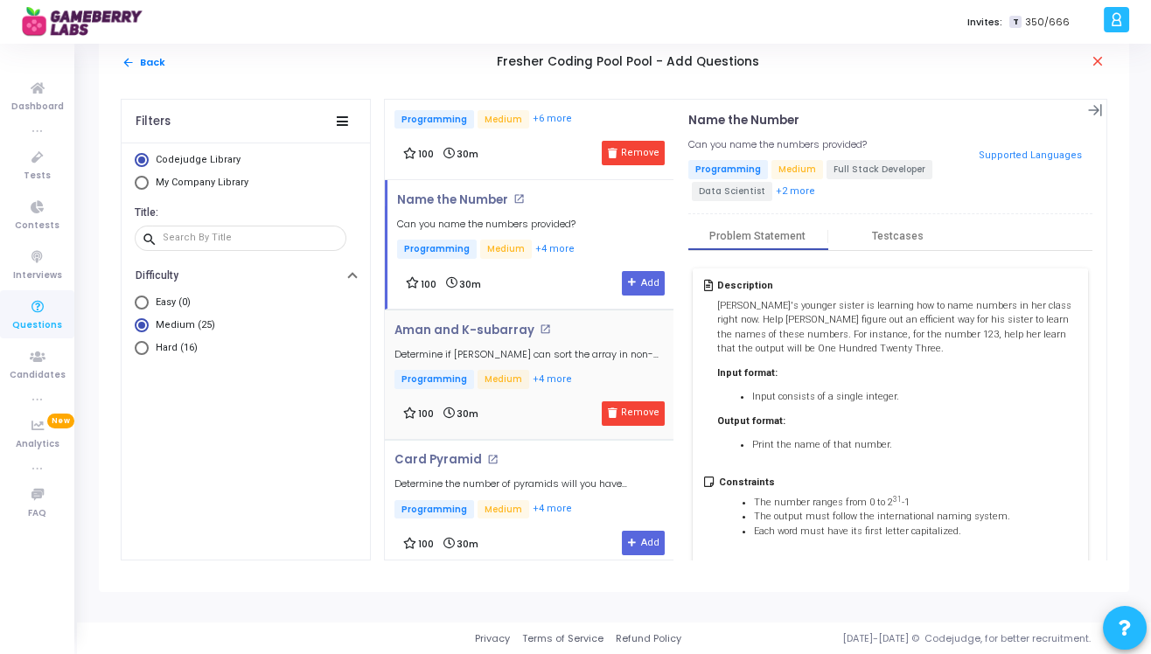
click at [540, 401] on div "100 30m Remove" at bounding box center [534, 413] width 262 height 24
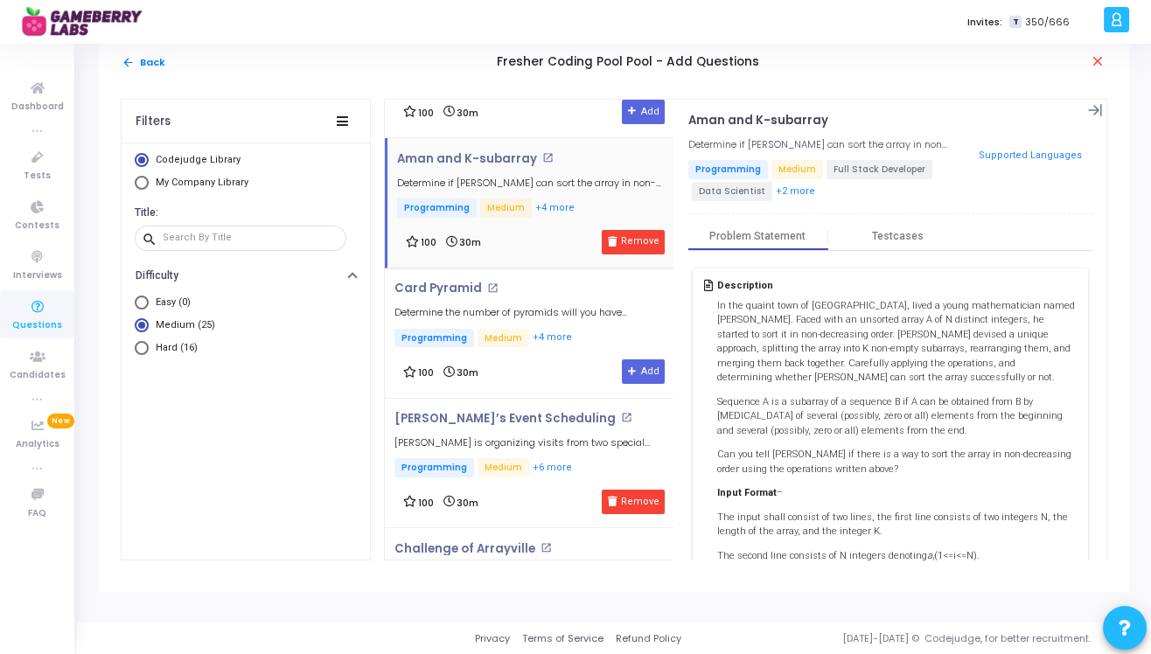
scroll to position [2778, 0]
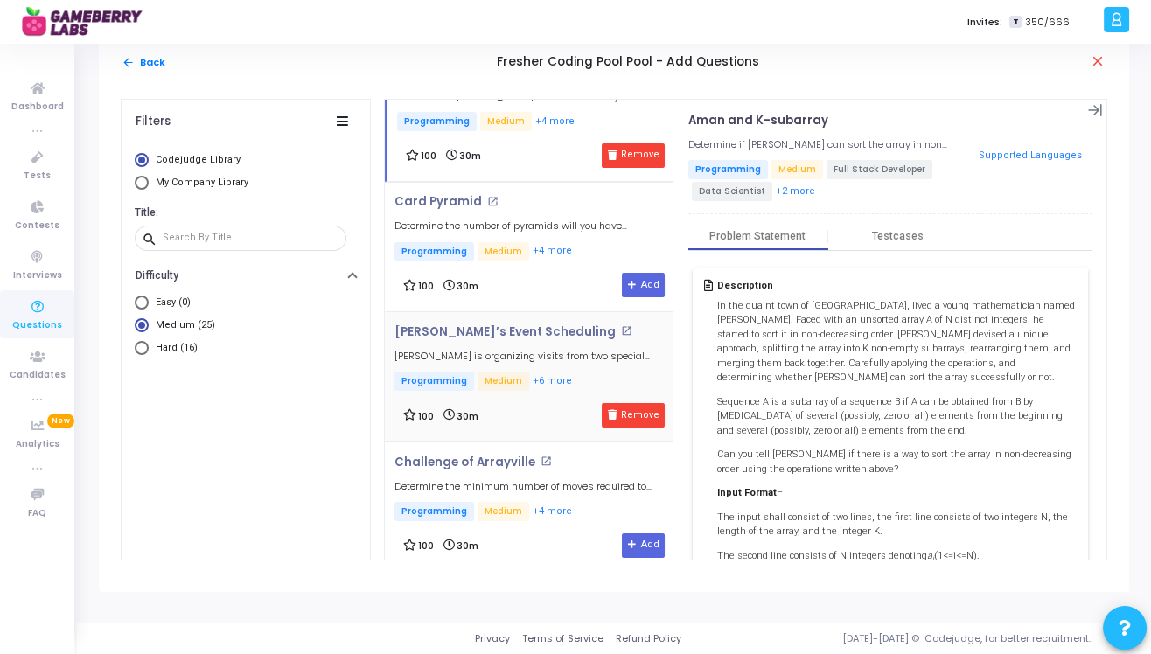
click at [534, 403] on div "100 30m Remove" at bounding box center [534, 415] width 262 height 24
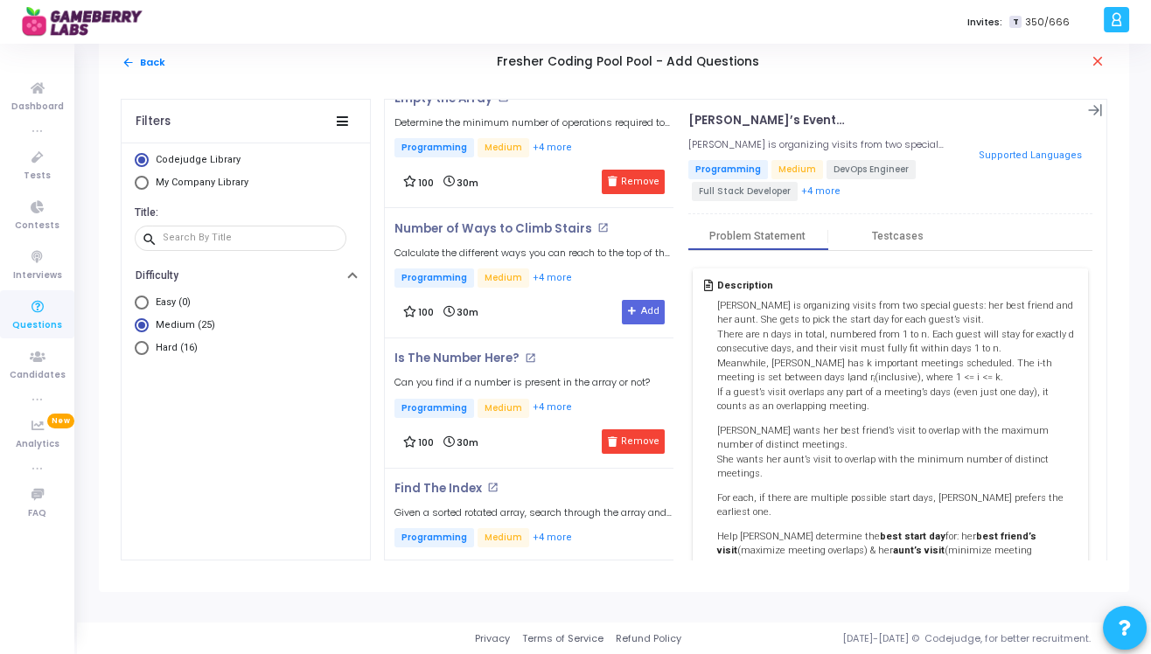
scroll to position [1694, 0]
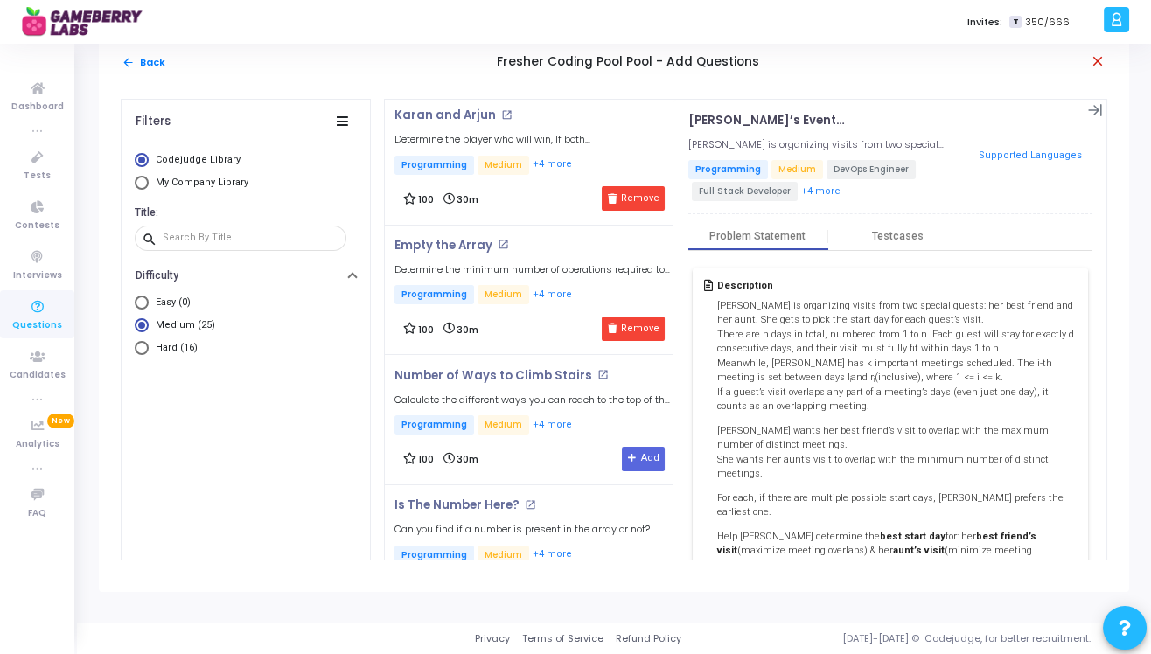
click at [1099, 59] on mat-icon "close" at bounding box center [1098, 61] width 17 height 17
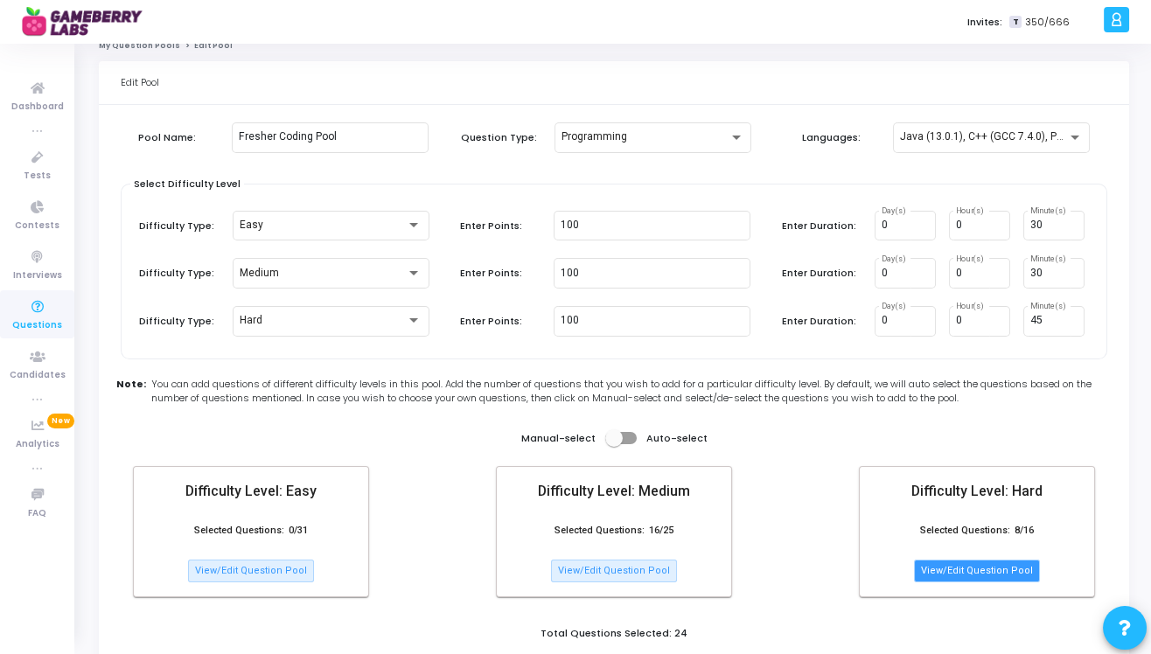
click at [935, 576] on button "View/Edit Question Pool" at bounding box center [977, 571] width 126 height 23
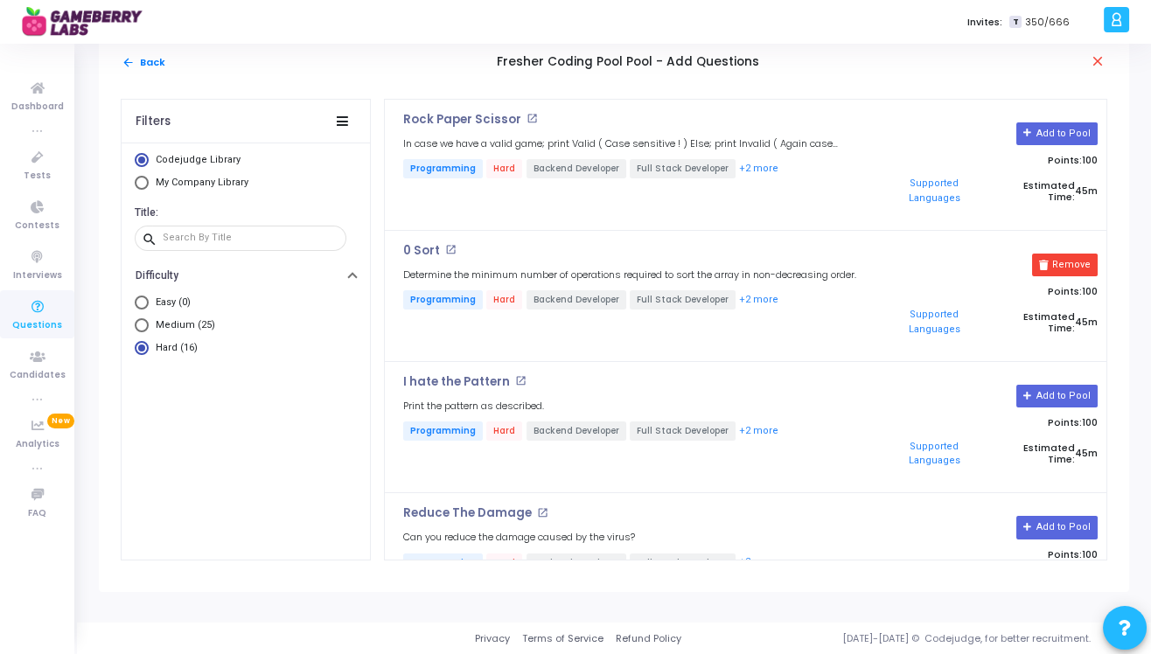
scroll to position [0, 0]
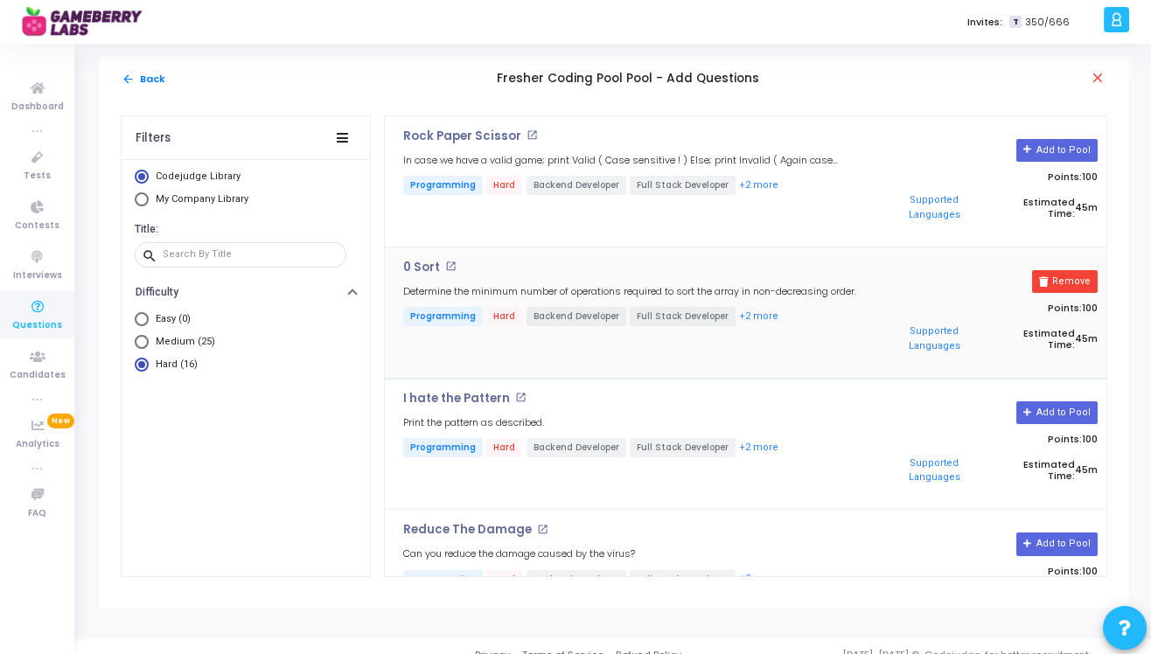
click at [515, 261] on div "0 Sort open_in_new Determine the minimum number of operations required to sort …" at bounding box center [631, 312] width 475 height 103
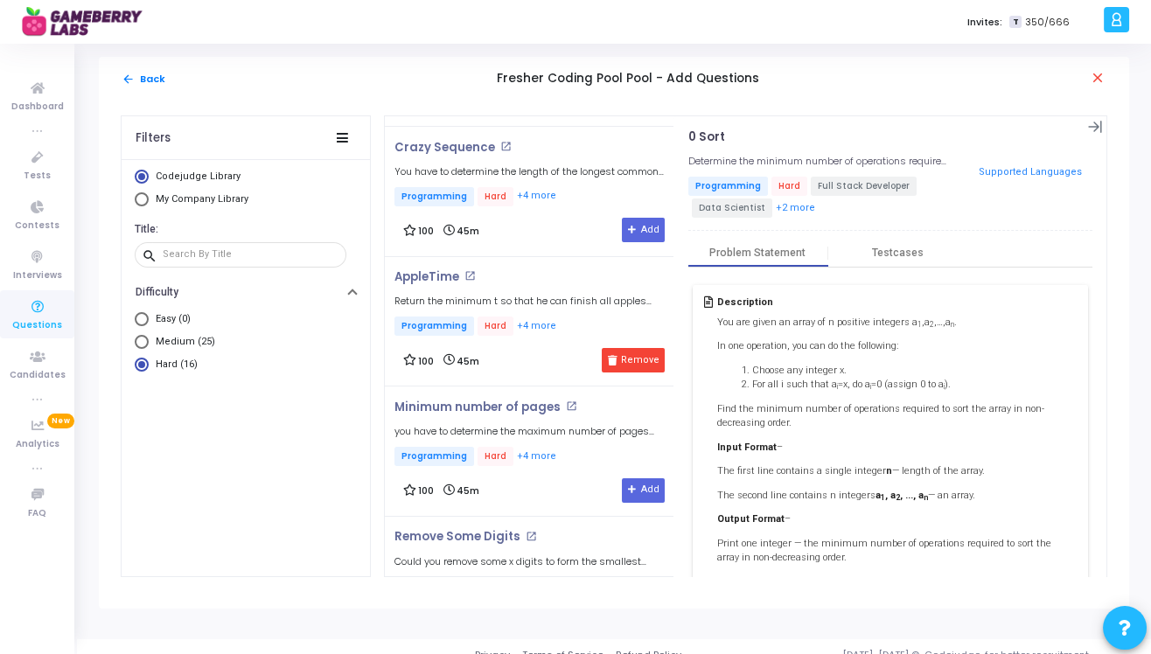
scroll to position [506, 0]
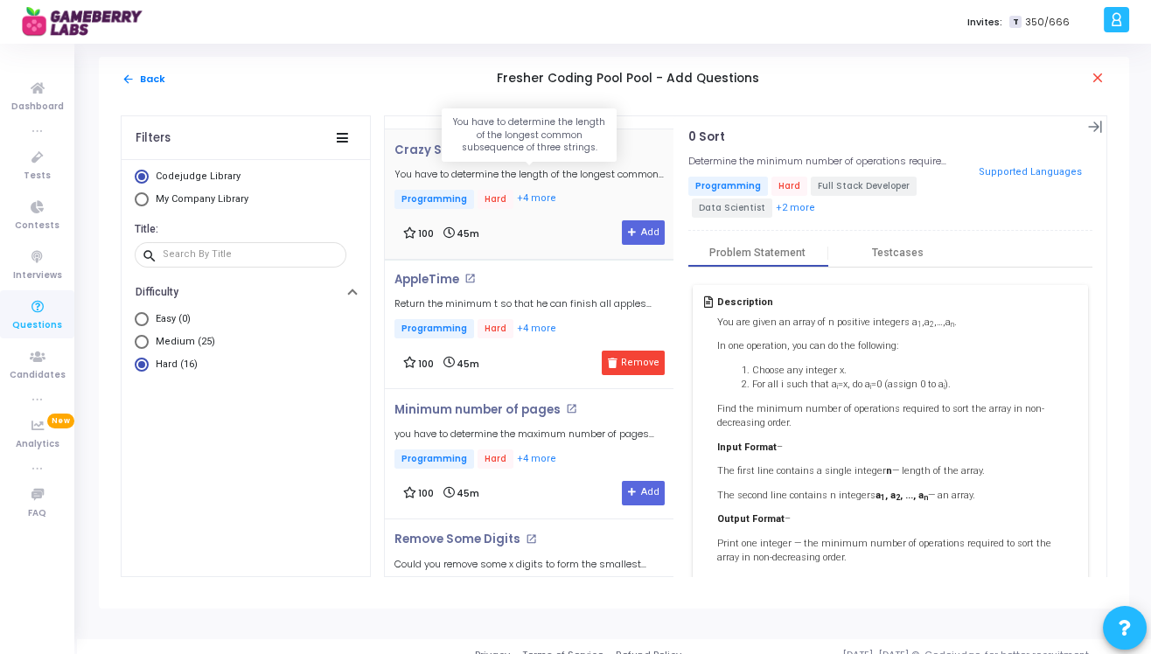
click at [569, 172] on h5 "You have to determine the length of the longest common subsequence of three str…" at bounding box center [533, 174] width 279 height 11
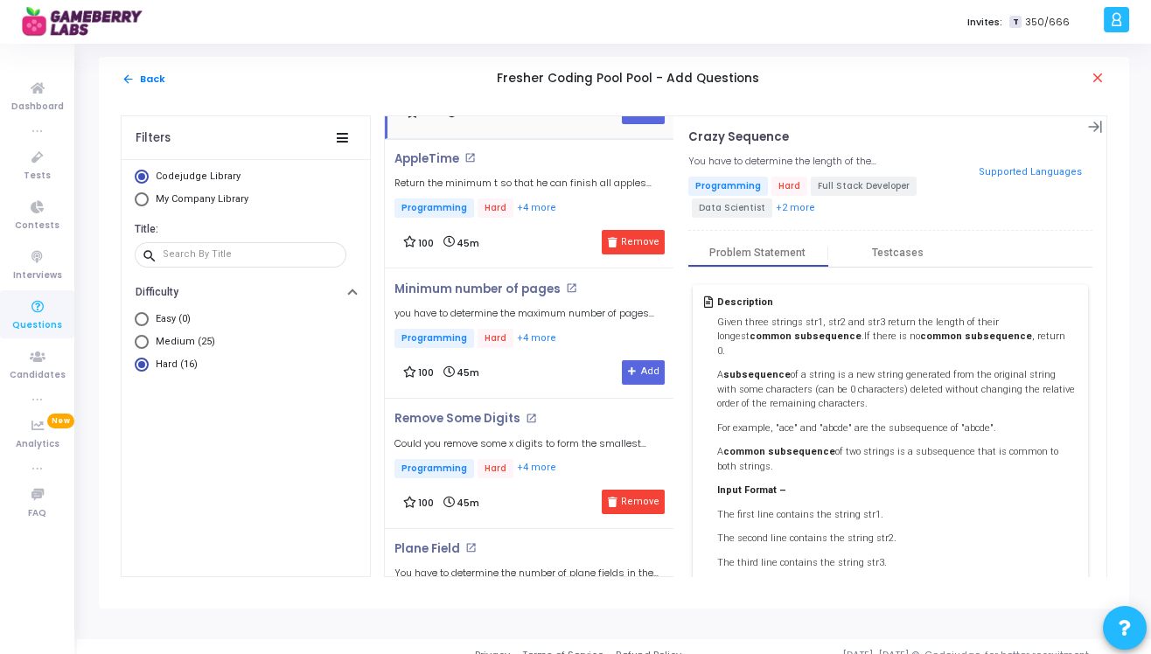
scroll to position [660, 0]
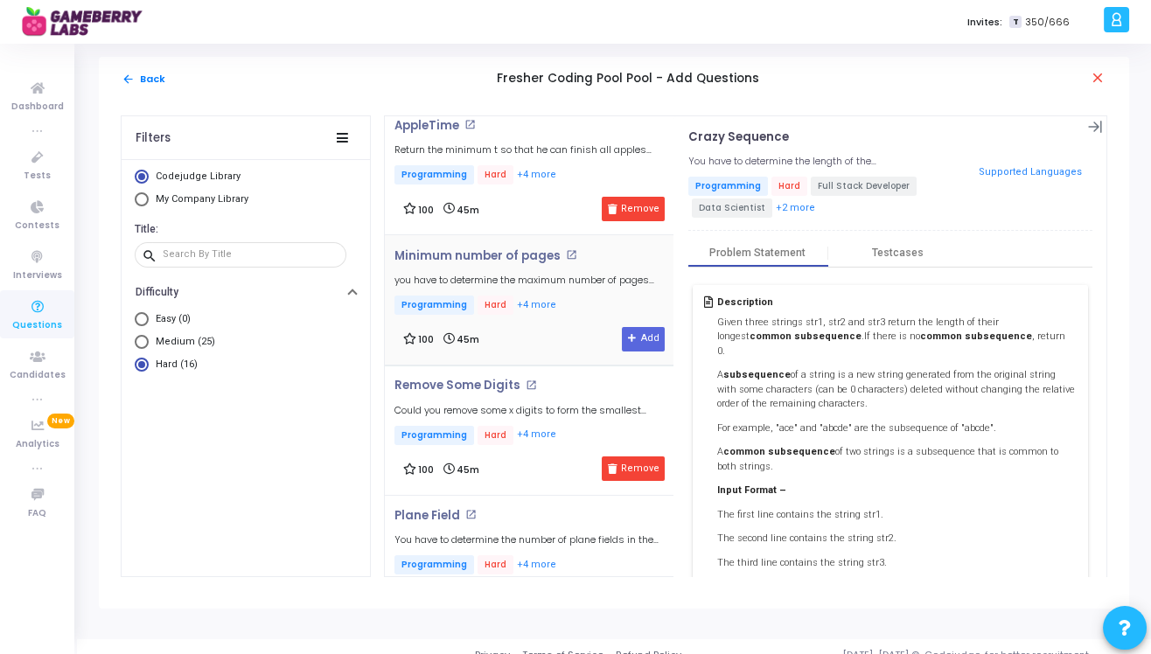
click at [569, 311] on p "Programming Hard +4 more" at bounding box center [533, 307] width 279 height 22
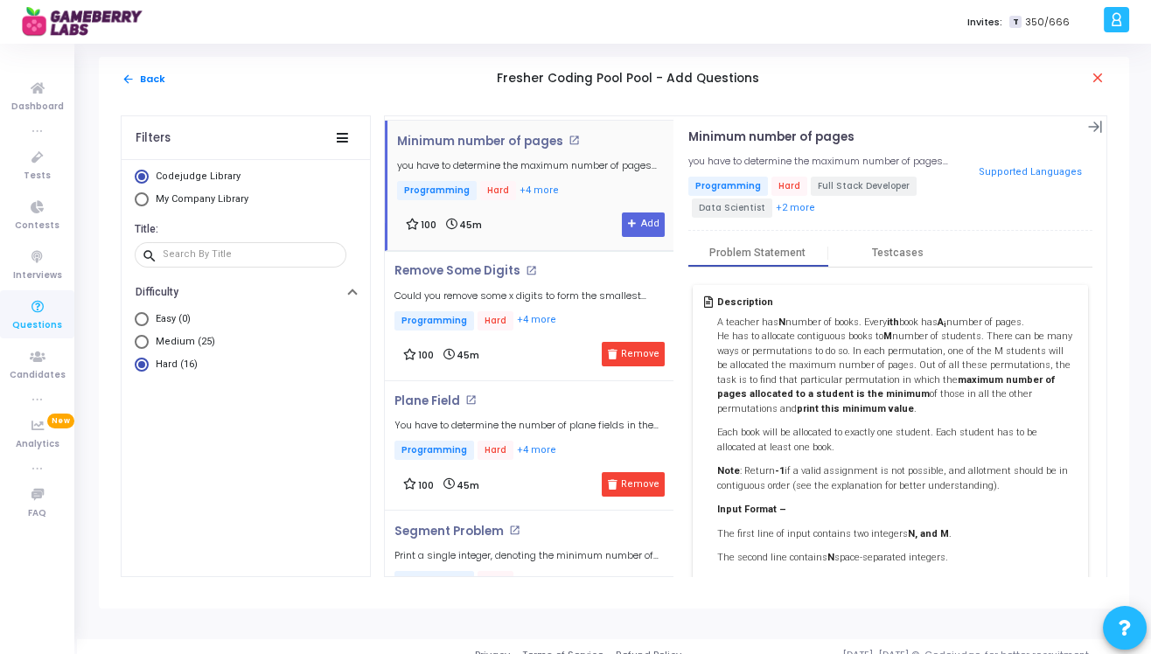
scroll to position [778, 0]
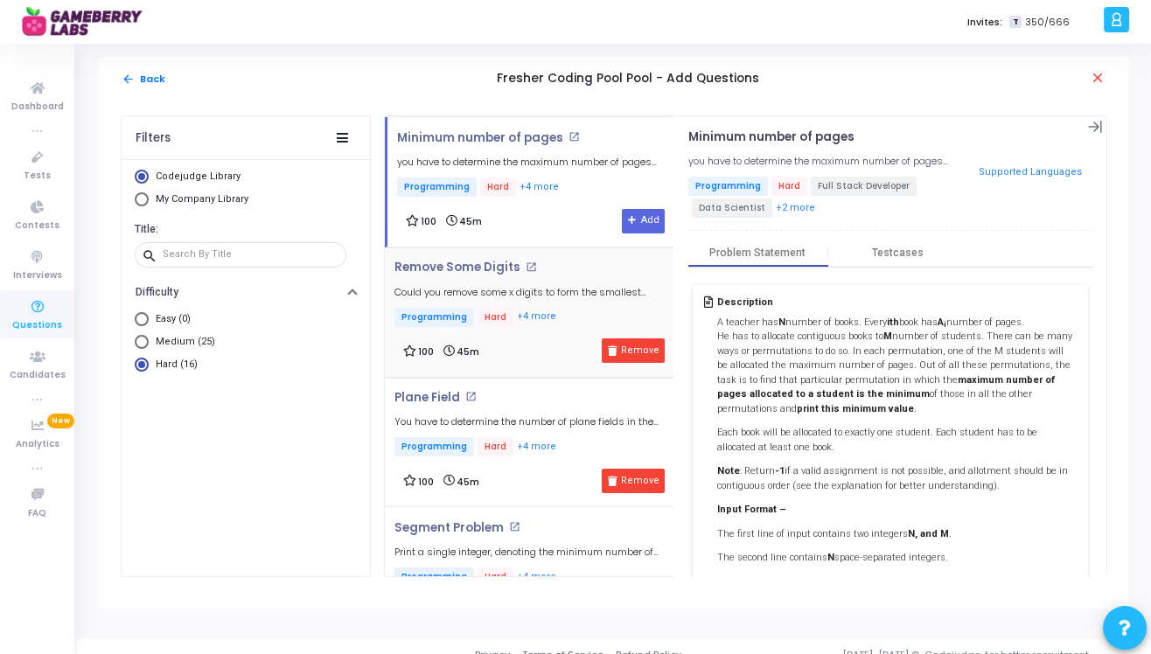
click at [570, 308] on p "Programming Hard +4 more" at bounding box center [533, 319] width 279 height 22
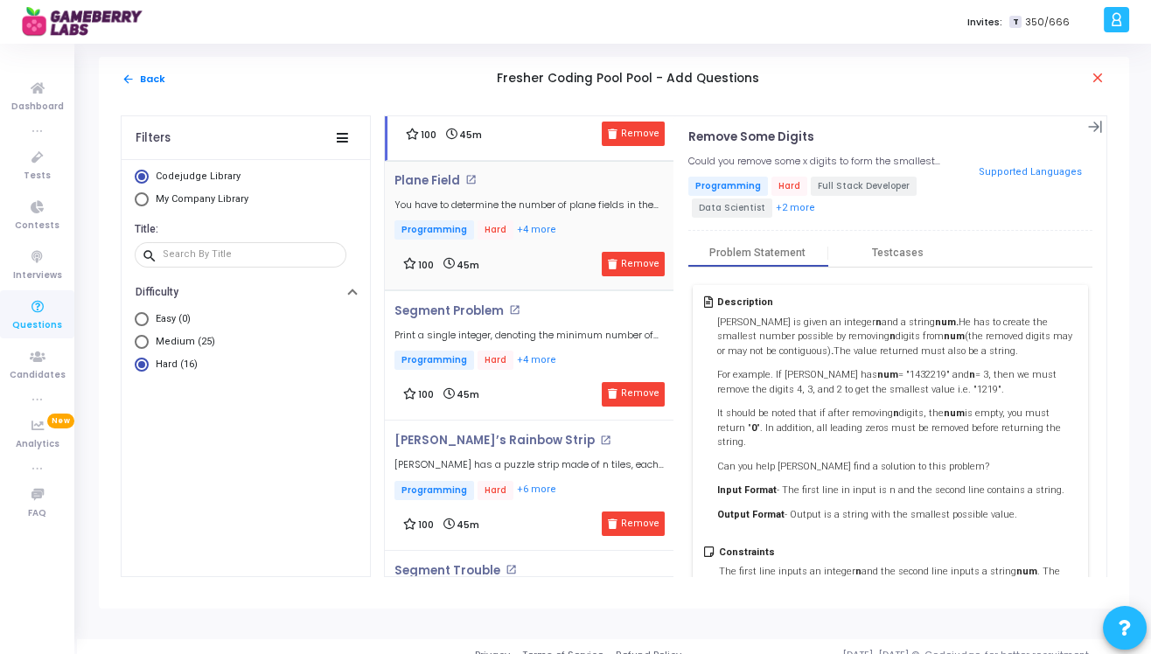
scroll to position [994, 0]
click at [555, 371] on div "Segment Problem open_in_new Print a single integer, denoting the minimum number…" at bounding box center [533, 357] width 279 height 102
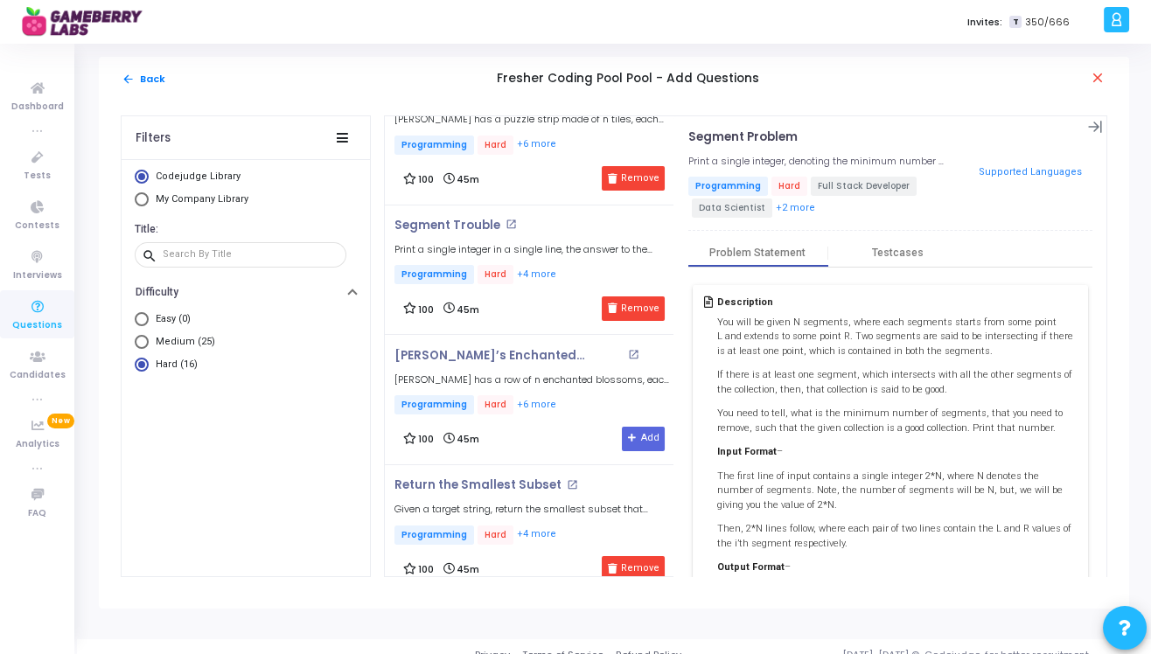
scroll to position [1346, 0]
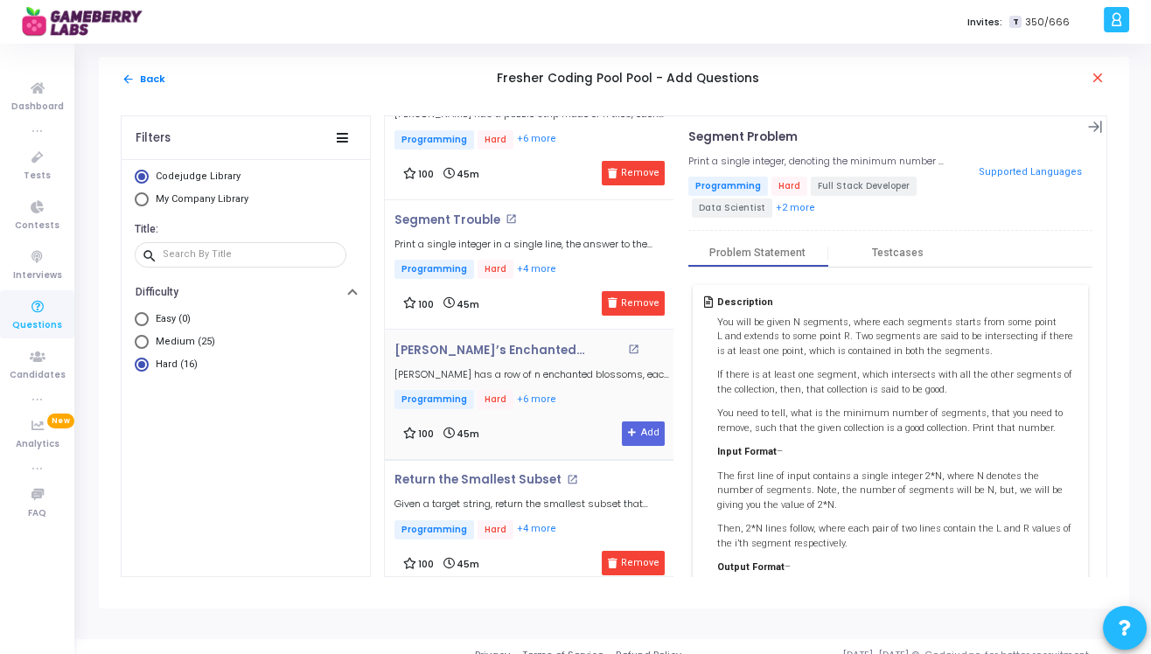
click at [516, 437] on div "100 45m Add" at bounding box center [534, 434] width 262 height 24
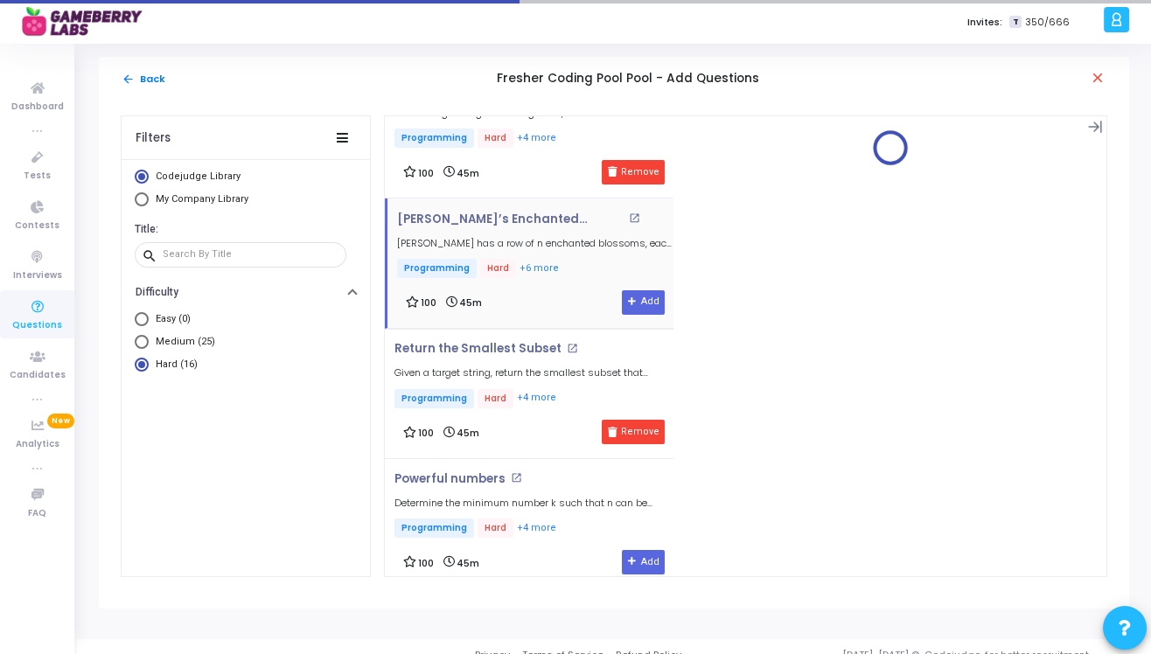
scroll to position [1494, 0]
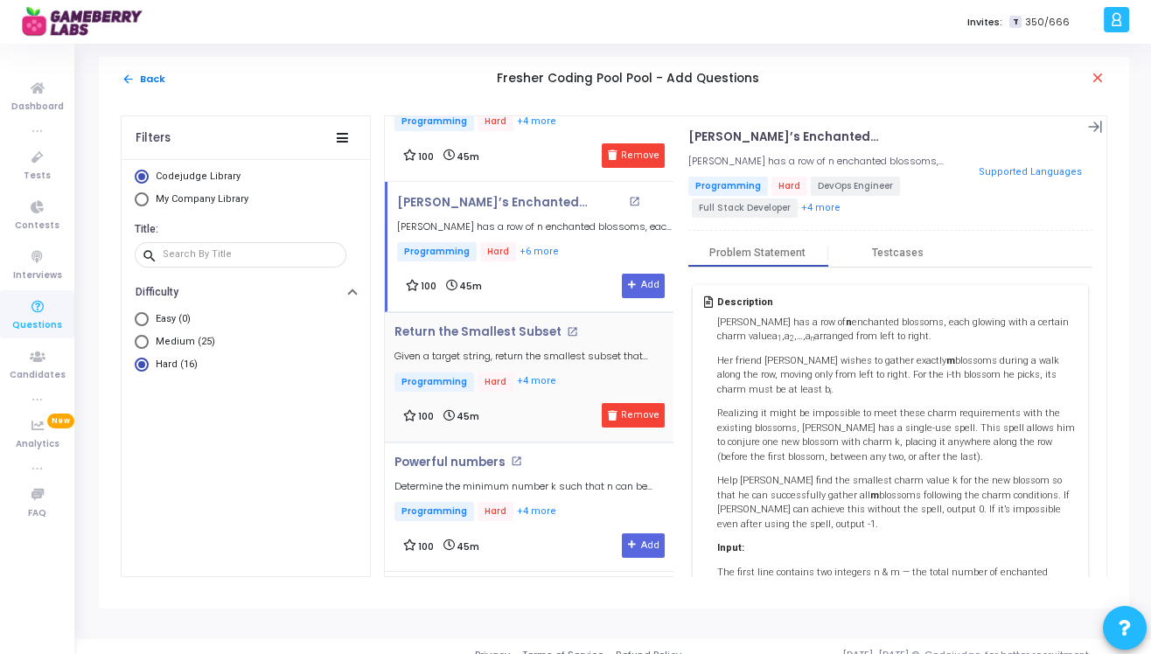
click at [521, 394] on div "Return the Smallest Subset open_in_new Given a target string, return the smalle…" at bounding box center [533, 376] width 279 height 102
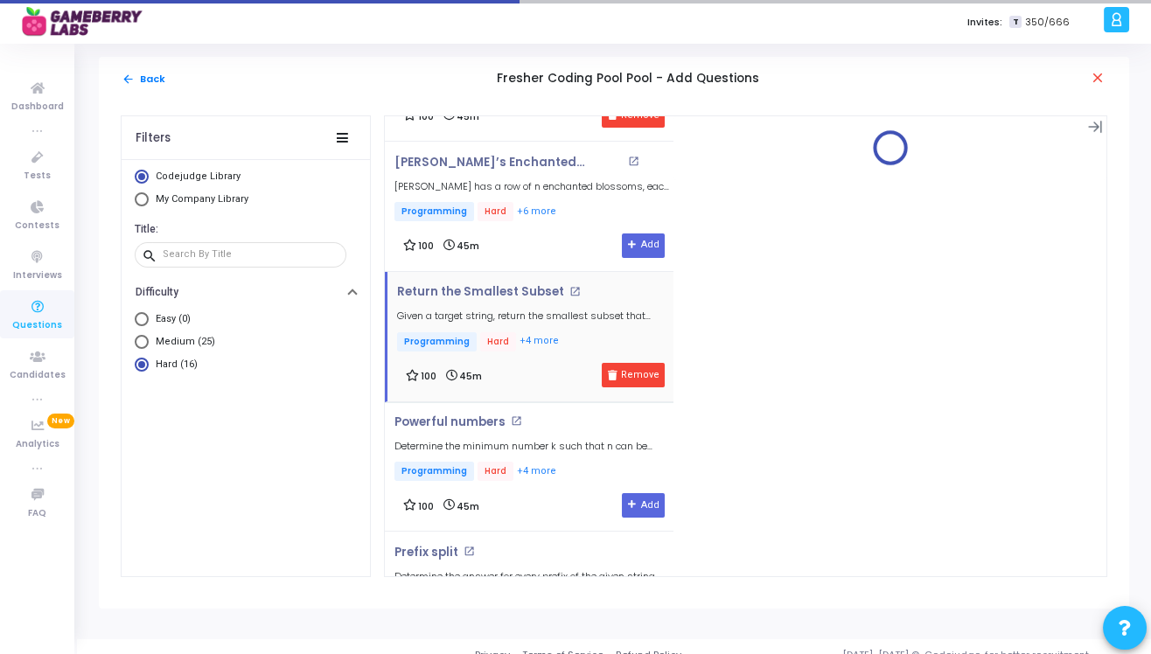
scroll to position [1612, 0]
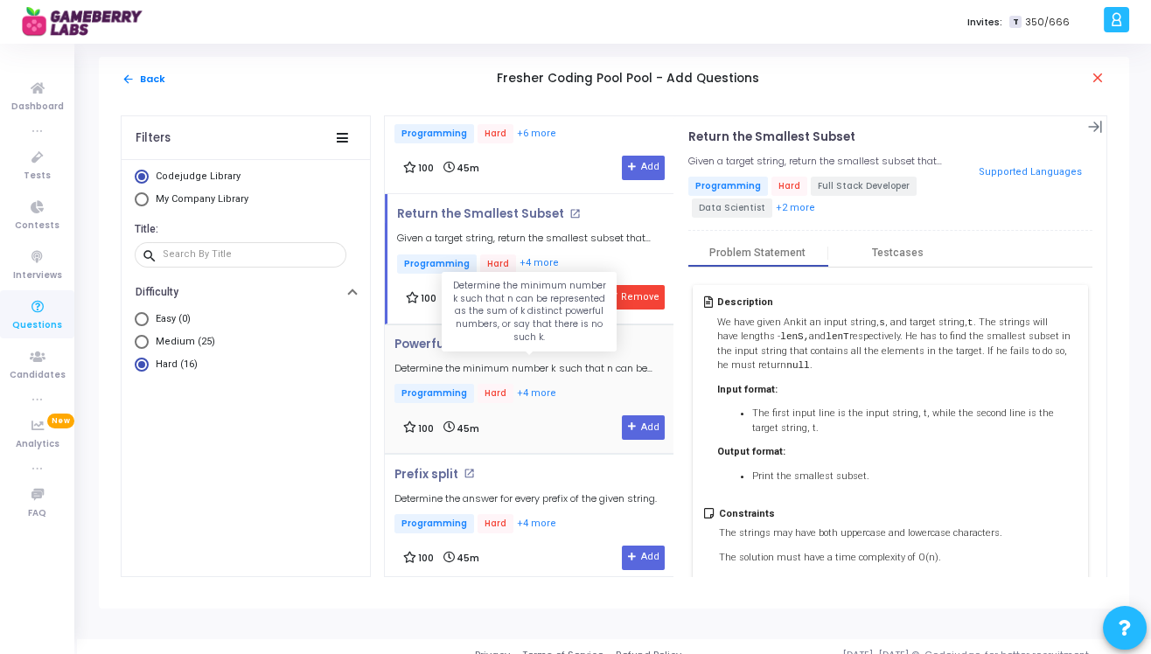
click at [548, 363] on h5 "Determine the minimum number k such that n can be represented as the sum of k d…" at bounding box center [533, 368] width 279 height 11
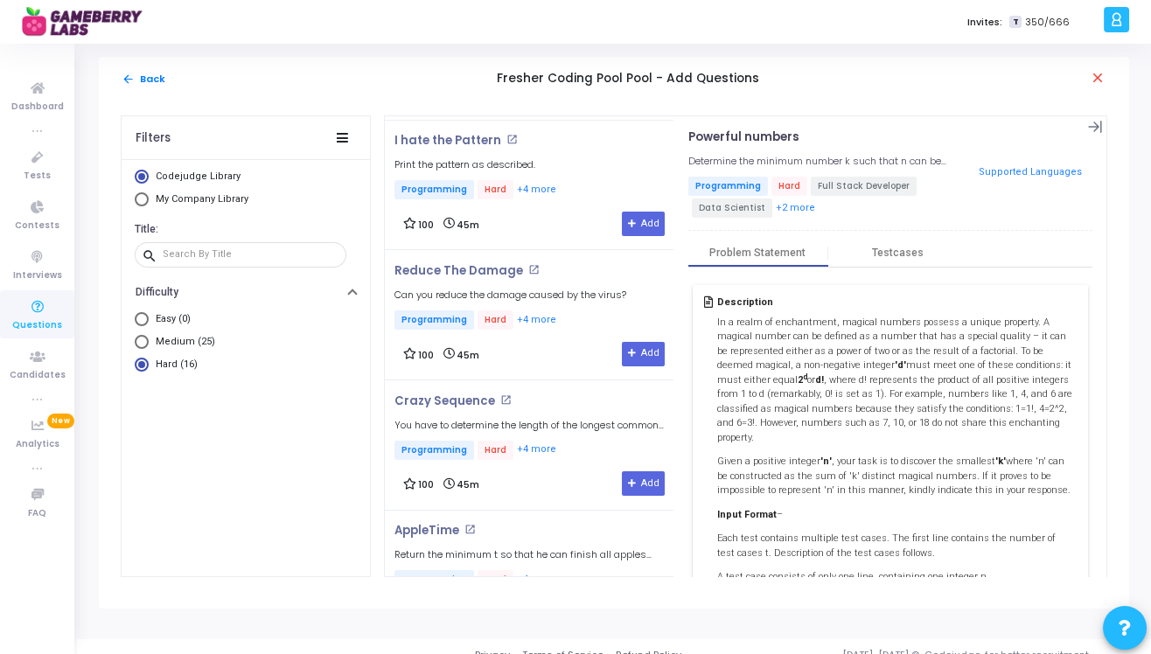
scroll to position [0, 0]
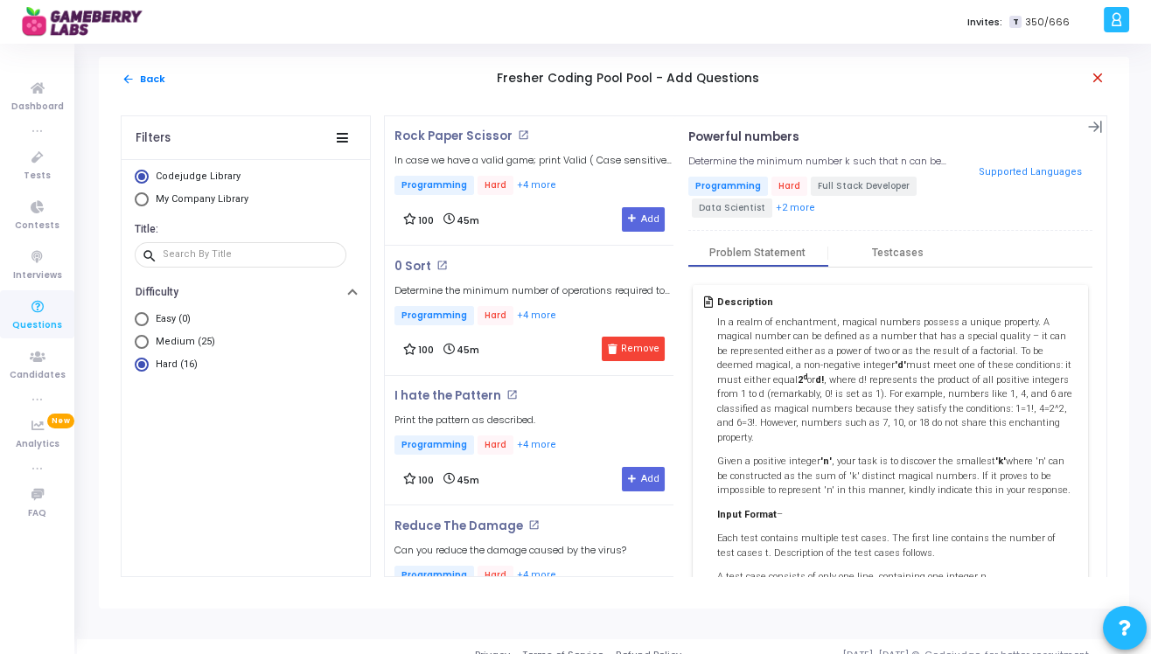
click at [1099, 77] on mat-icon "close" at bounding box center [1098, 78] width 17 height 17
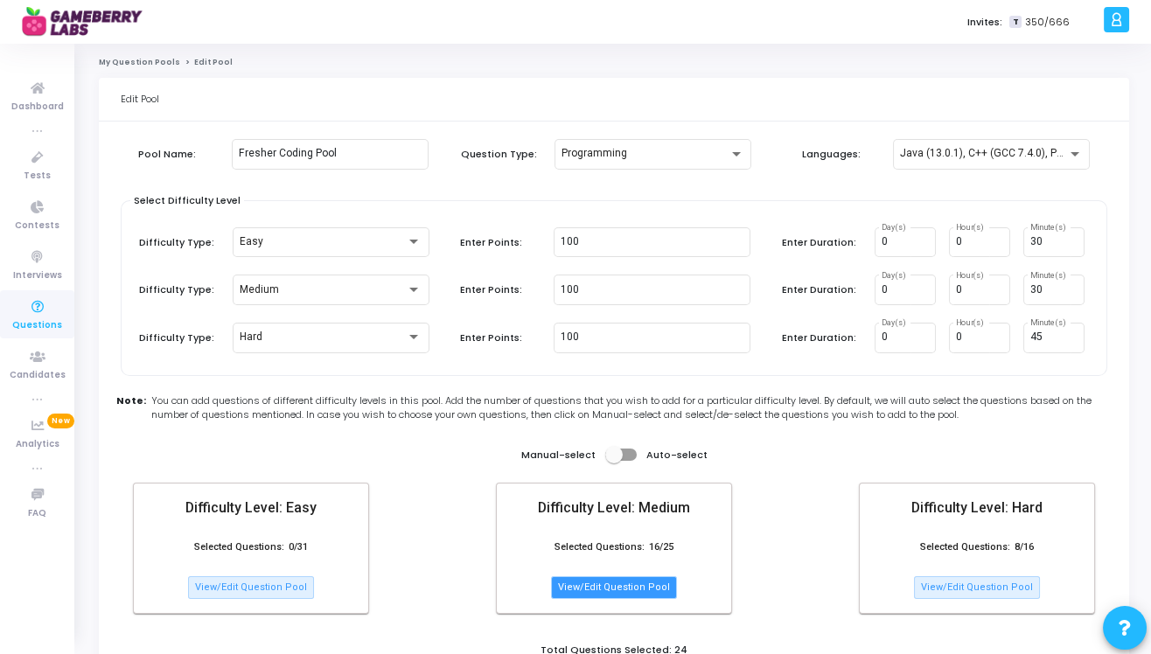
click at [632, 583] on button "View/Edit Question Pool" at bounding box center [614, 587] width 126 height 23
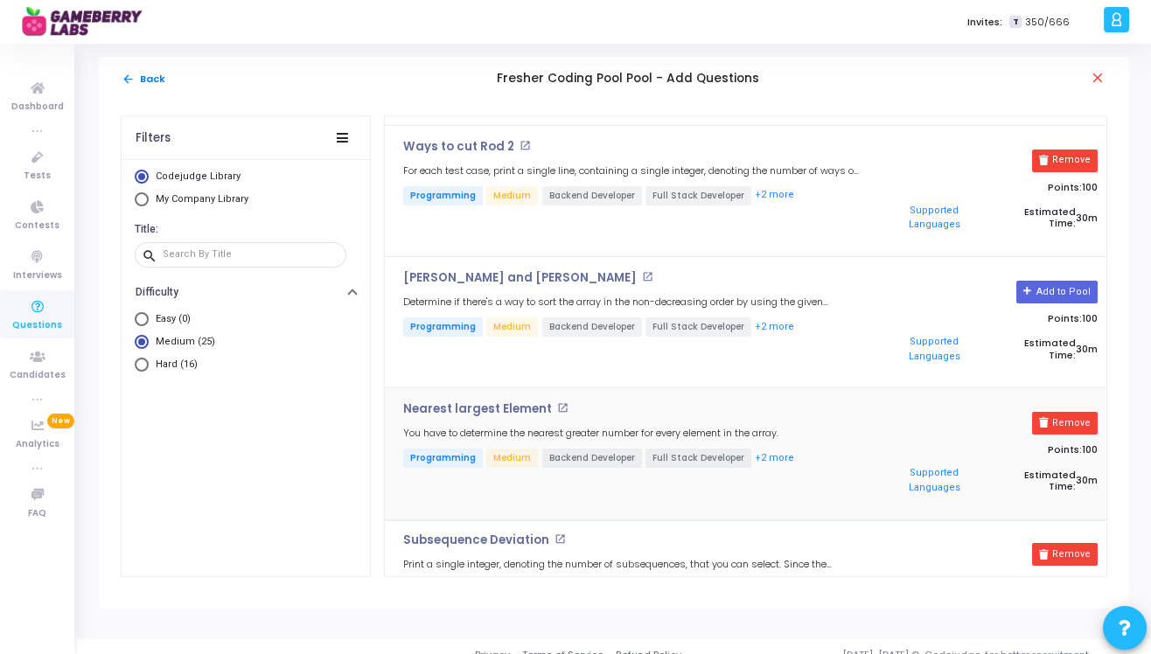
scroll to position [516, 0]
click at [591, 270] on div "[PERSON_NAME] and [PERSON_NAME] open_in_new Determine if there's a way to sort …" at bounding box center [631, 321] width 475 height 103
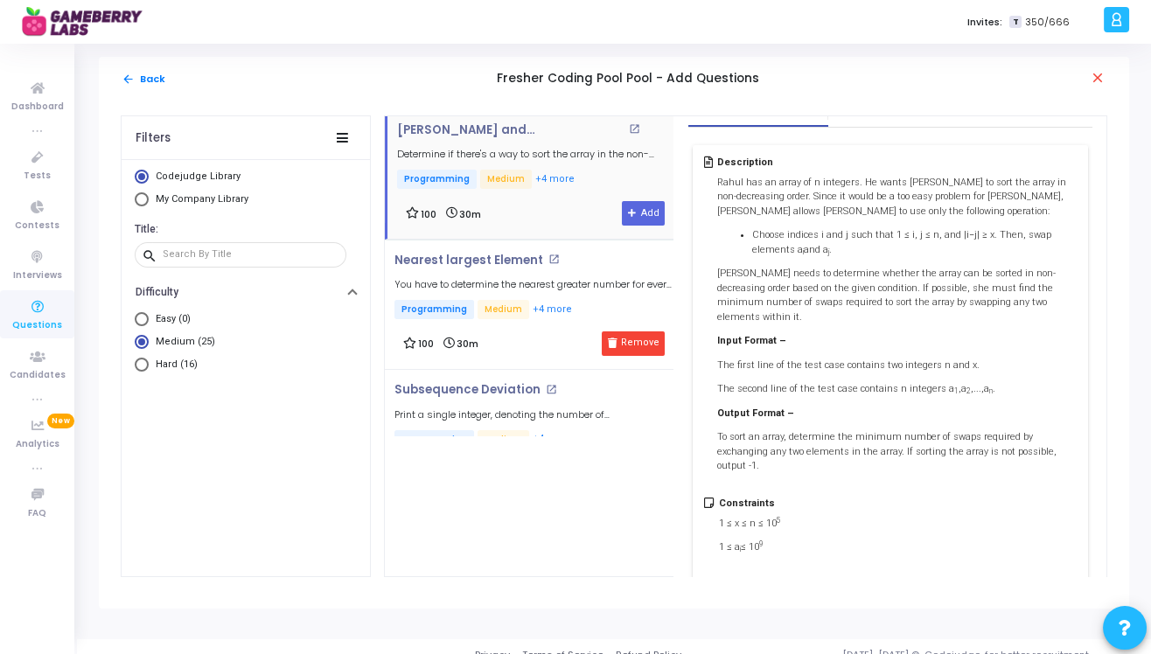
scroll to position [0, 0]
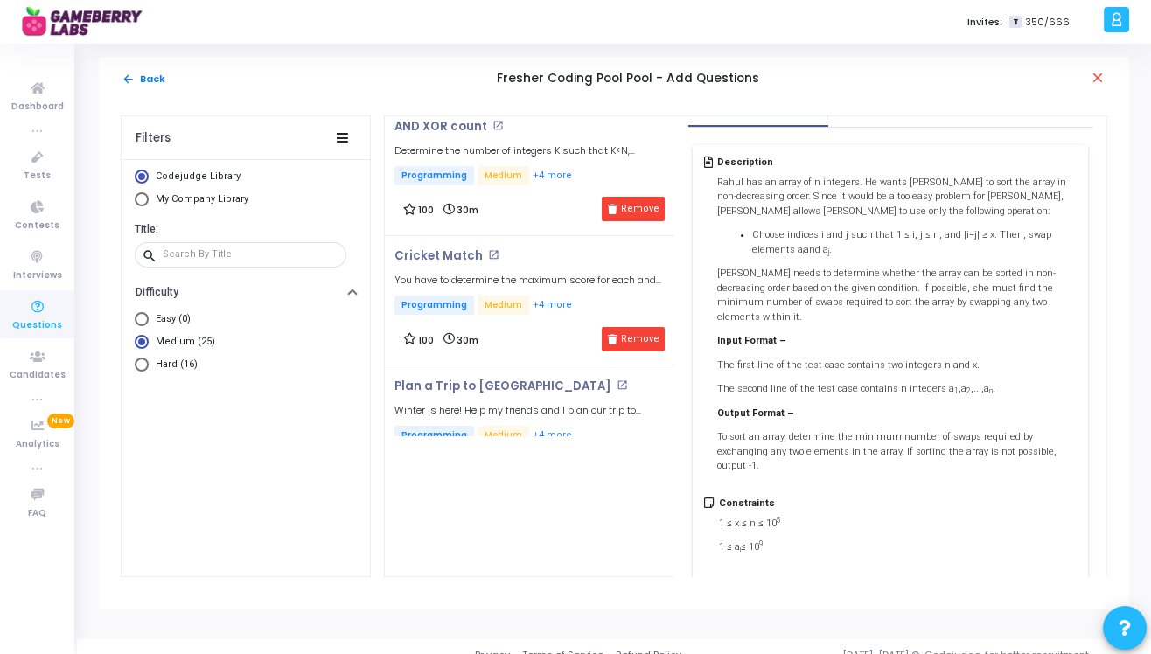
click at [196, 196] on span "My Company Library" at bounding box center [202, 198] width 93 height 11
click at [149, 196] on input "My Company Library" at bounding box center [142, 199] width 14 height 14
radio input "true"
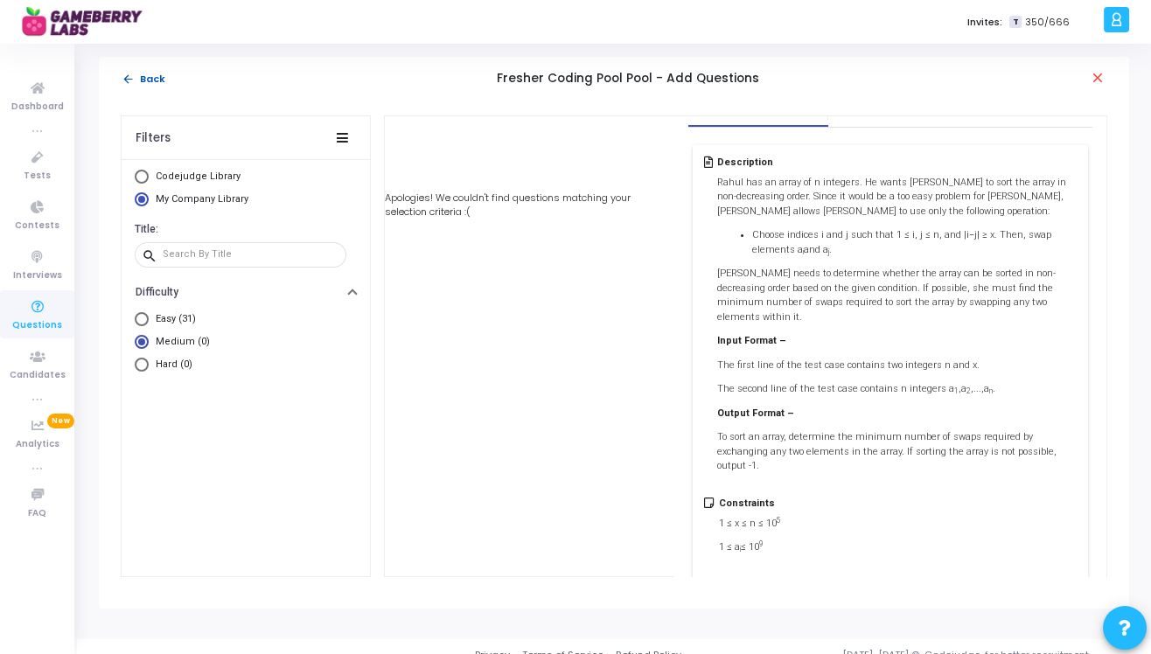
click at [147, 80] on button "arrow_back Back" at bounding box center [143, 79] width 45 height 17
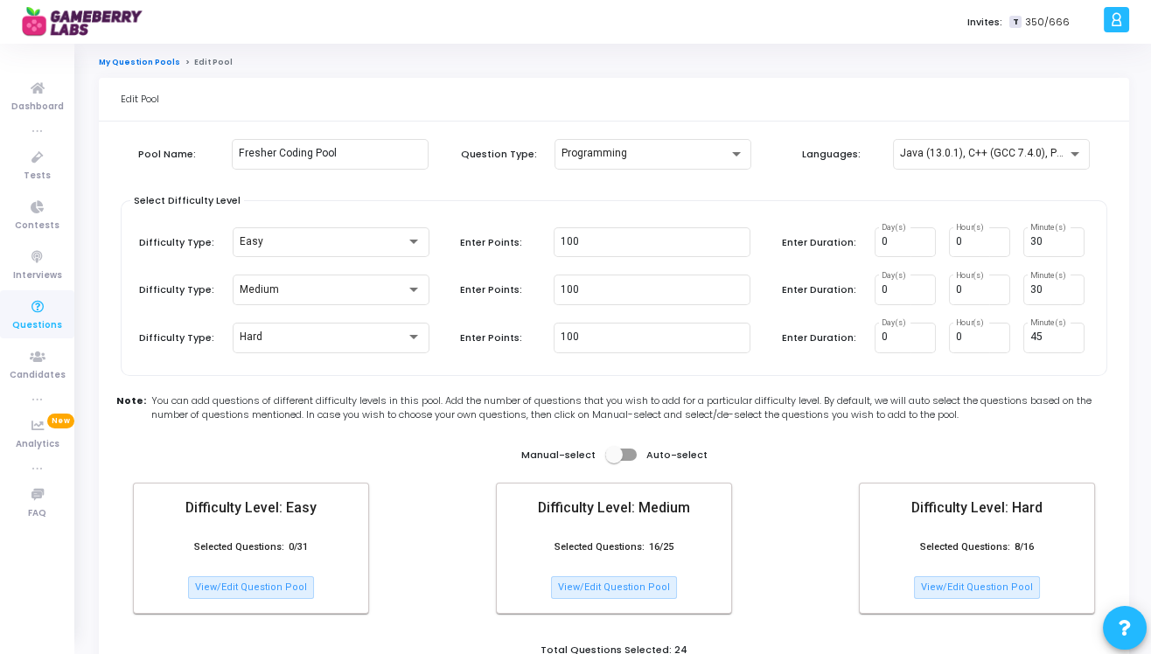
click at [150, 63] on link "My Question Pools" at bounding box center [139, 62] width 81 height 10
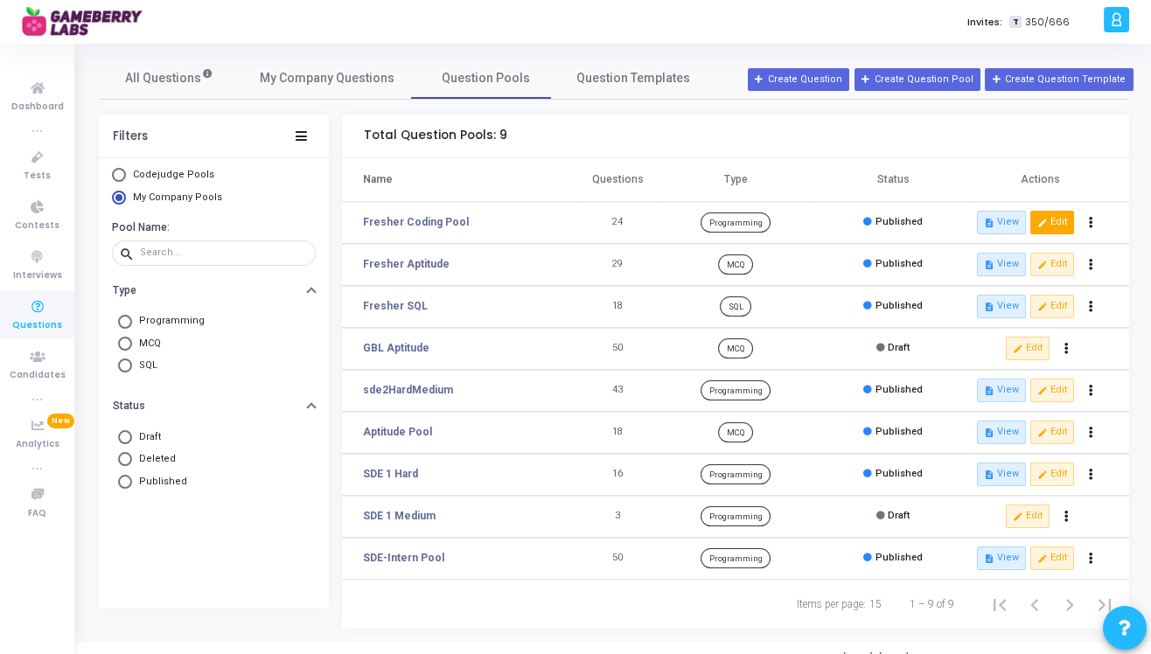
click at [1062, 221] on button "edit Edit" at bounding box center [1052, 222] width 44 height 23
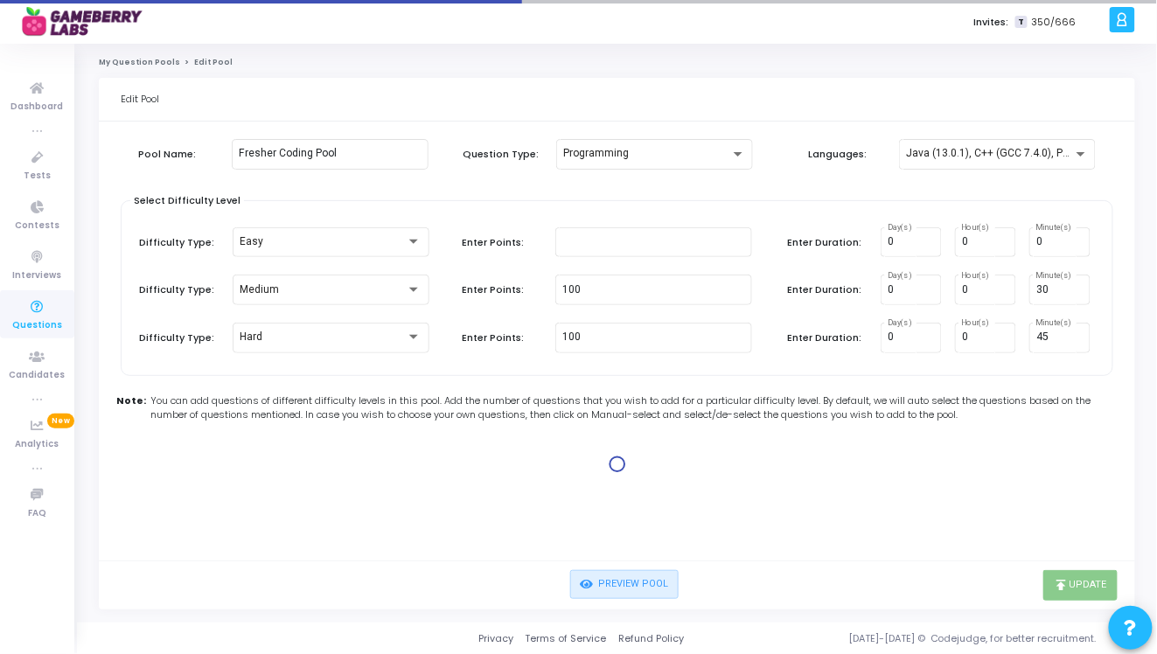
type input "100"
type input "30"
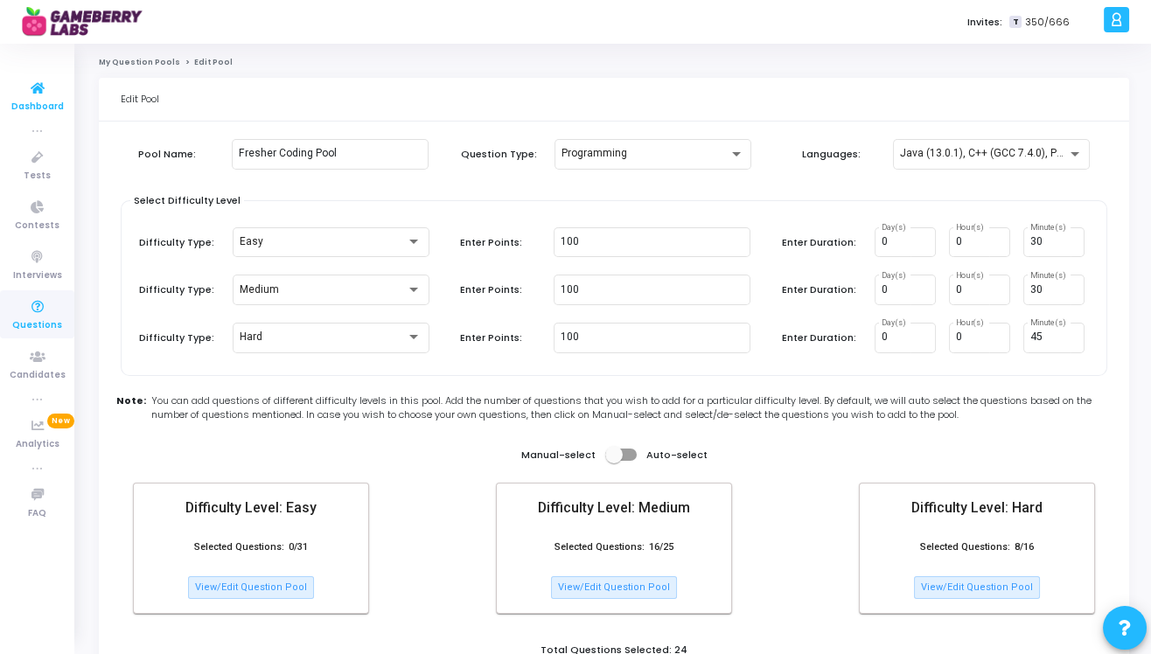
click at [29, 82] on icon at bounding box center [37, 89] width 37 height 22
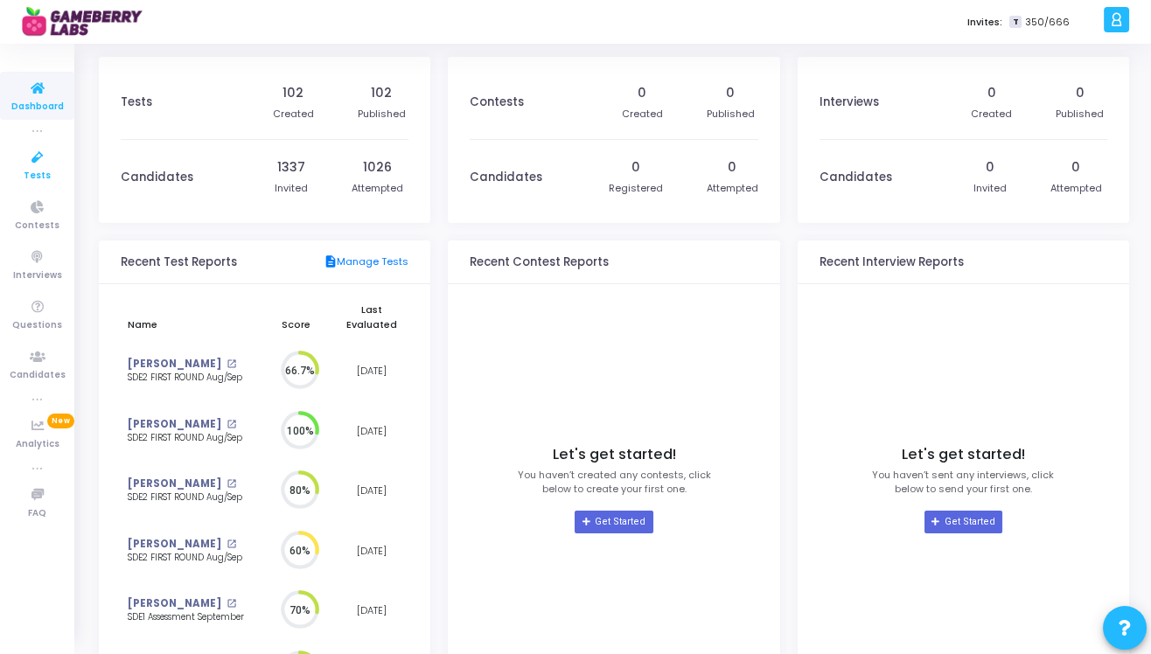
click at [38, 161] on icon at bounding box center [37, 158] width 37 height 22
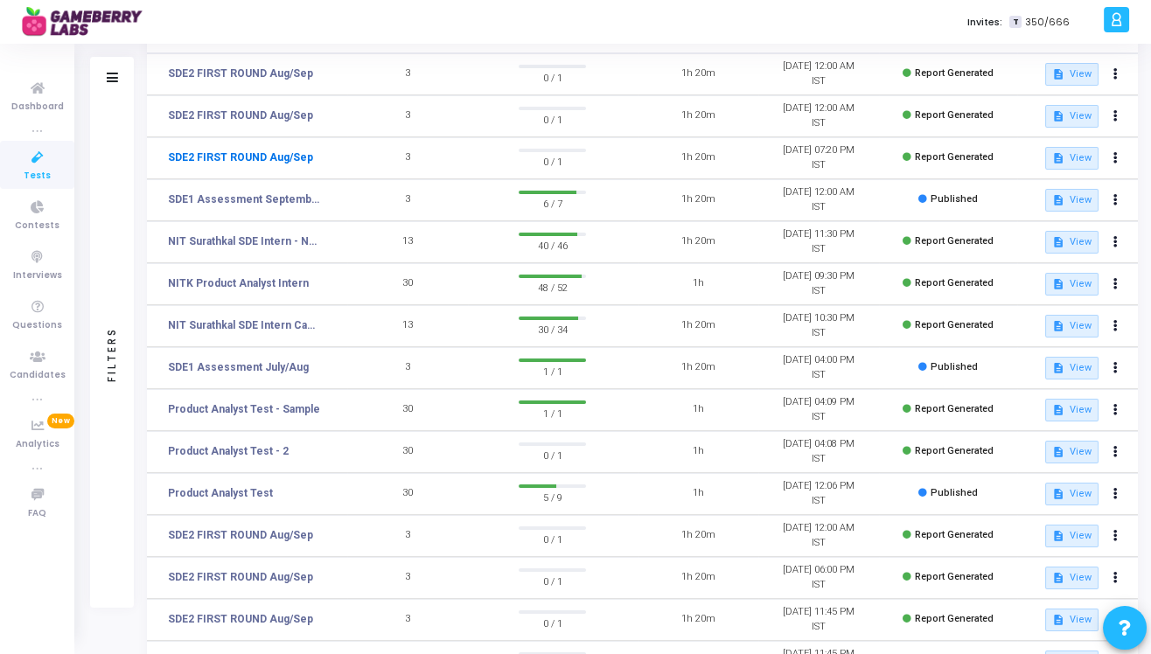
scroll to position [155, 0]
